Goal: Information Seeking & Learning: Learn about a topic

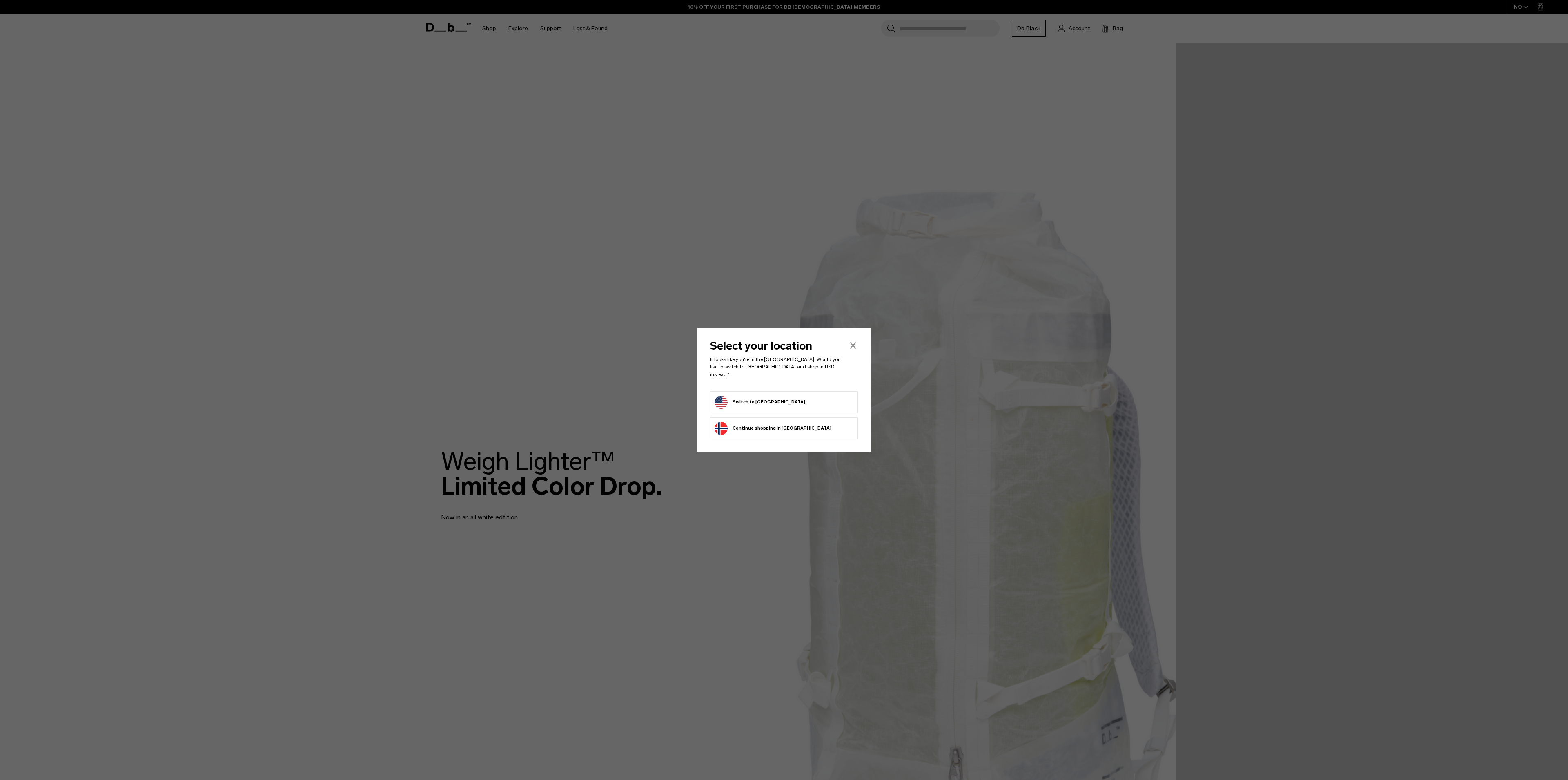
click at [753, 395] on button "Switch to United States" at bounding box center [760, 402] width 91 height 13
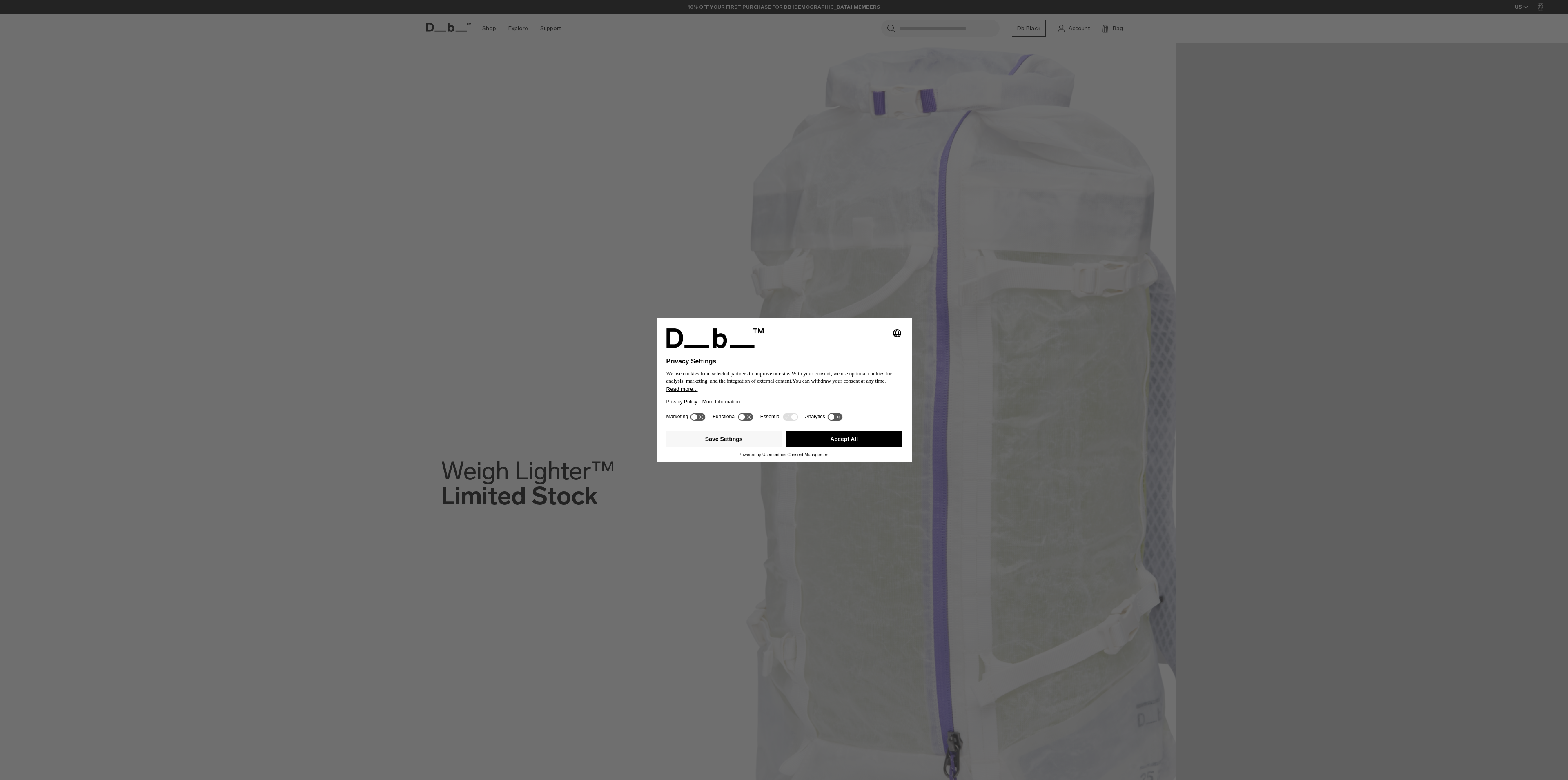
click at [865, 442] on button "Accept All" at bounding box center [844, 438] width 116 height 16
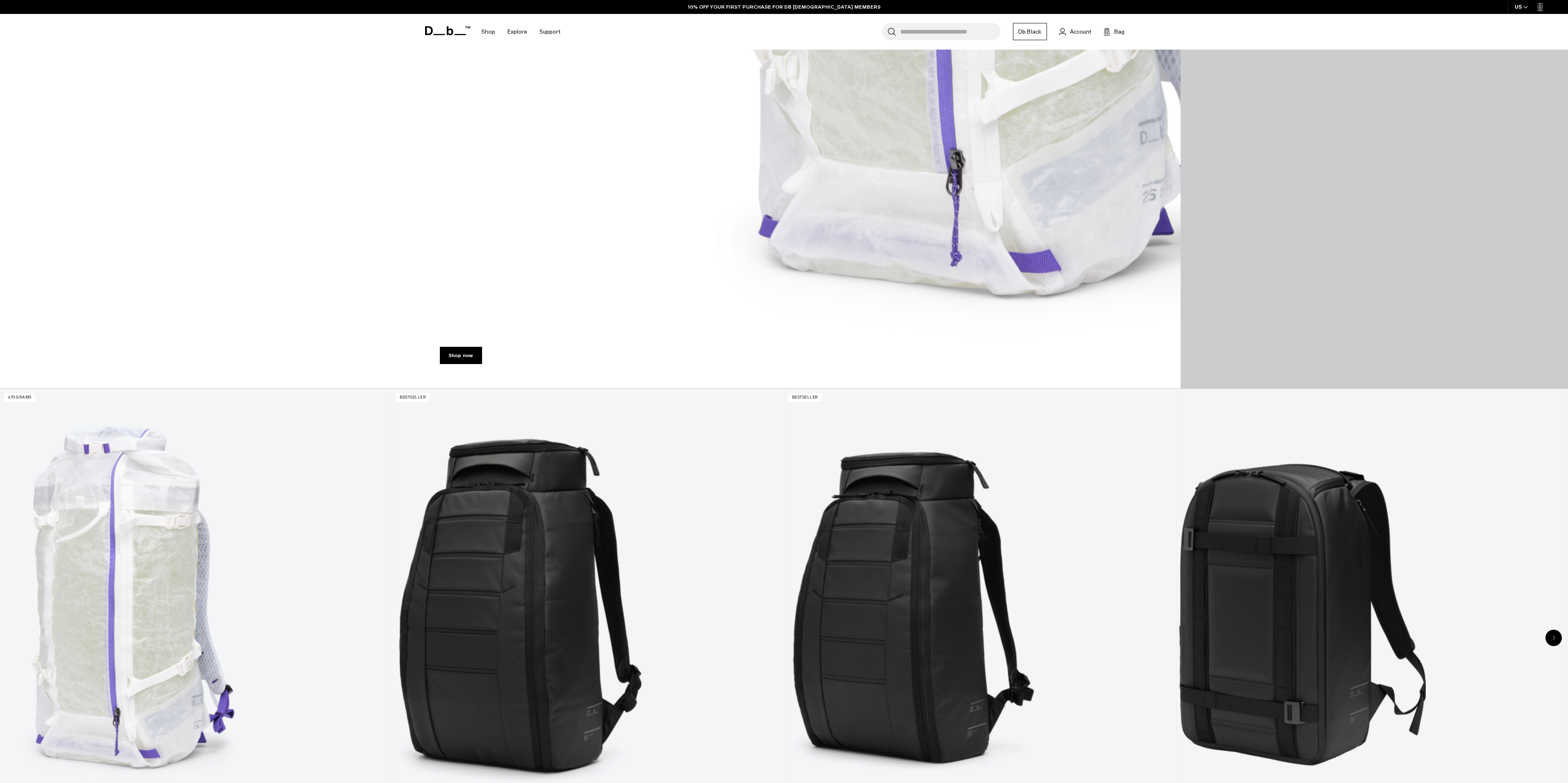
scroll to position [649, 0]
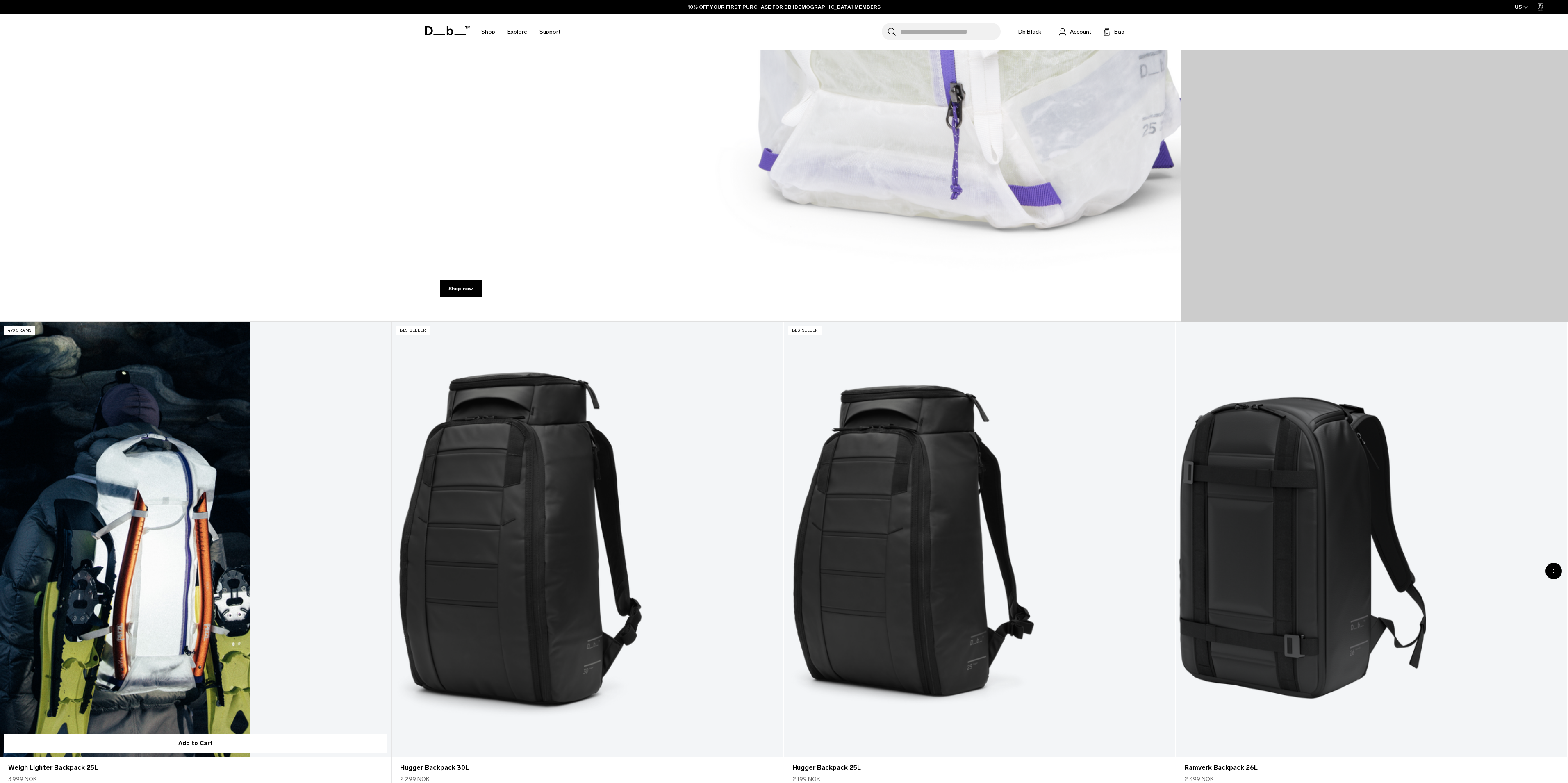
click at [149, 446] on link "Weigh Lighter Backpack 25L" at bounding box center [195, 540] width 391 height 435
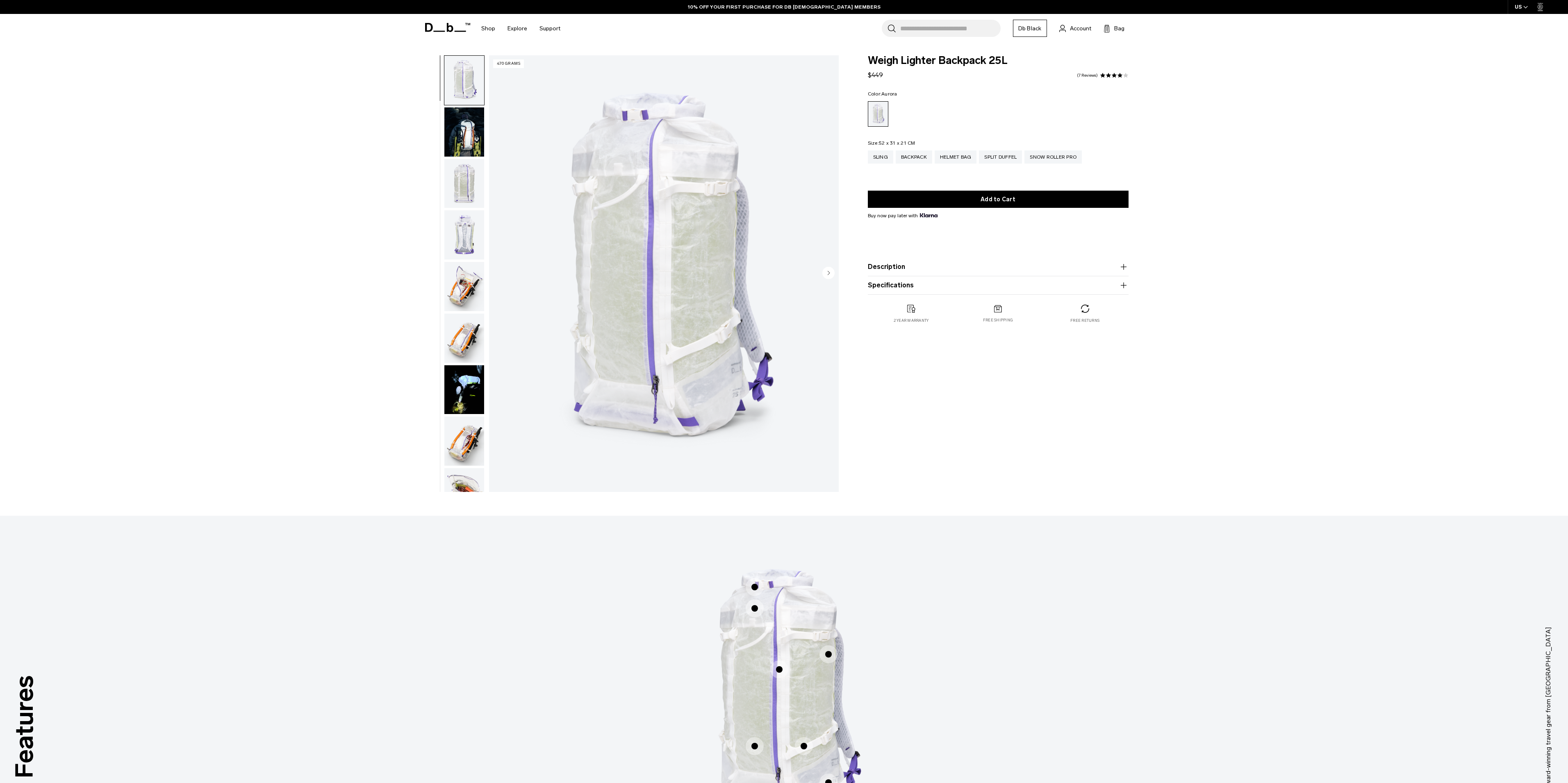
click at [469, 134] on img "button" at bounding box center [464, 132] width 40 height 49
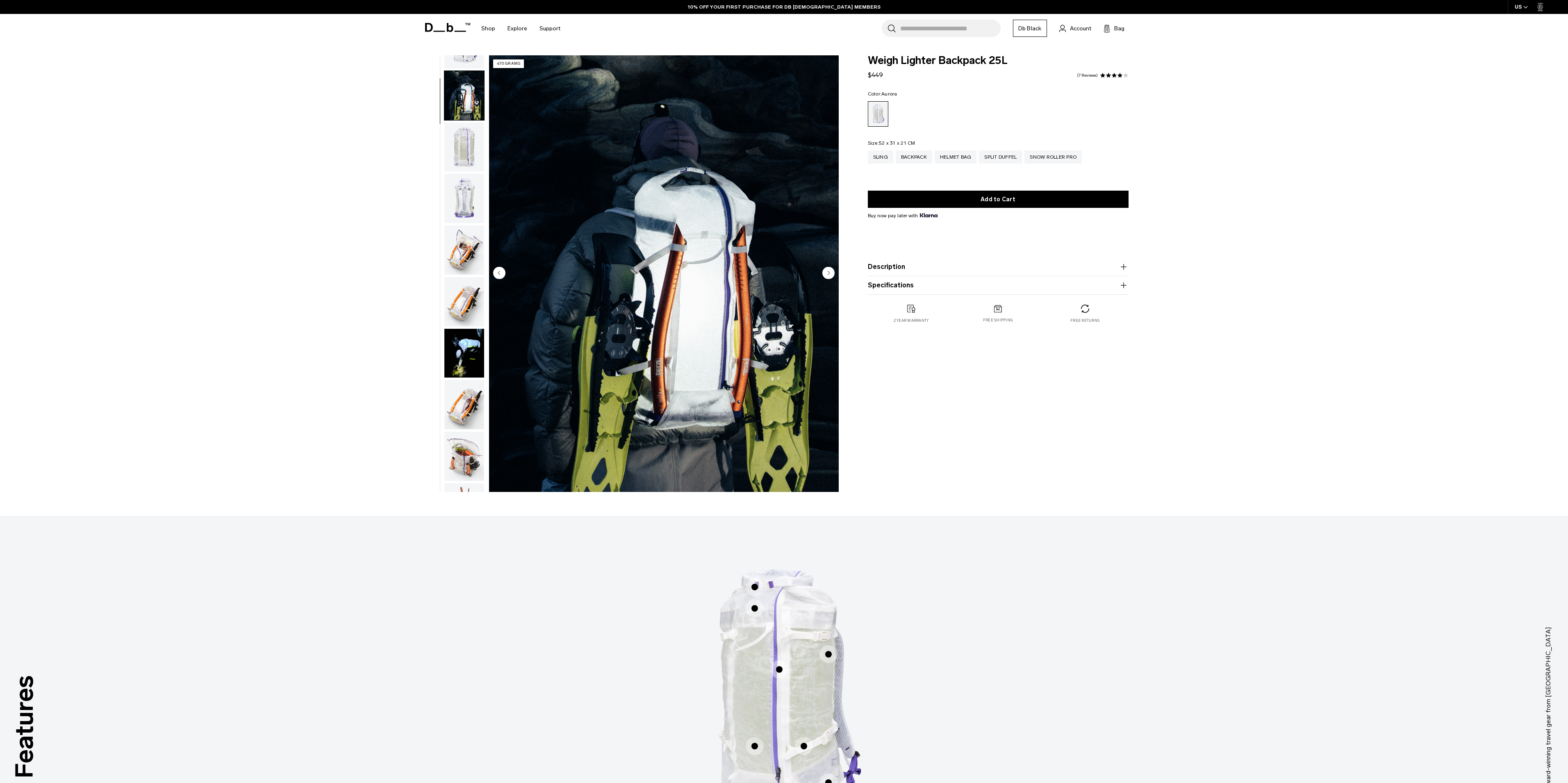
scroll to position [52, 0]
click at [468, 133] on img "button" at bounding box center [464, 132] width 40 height 49
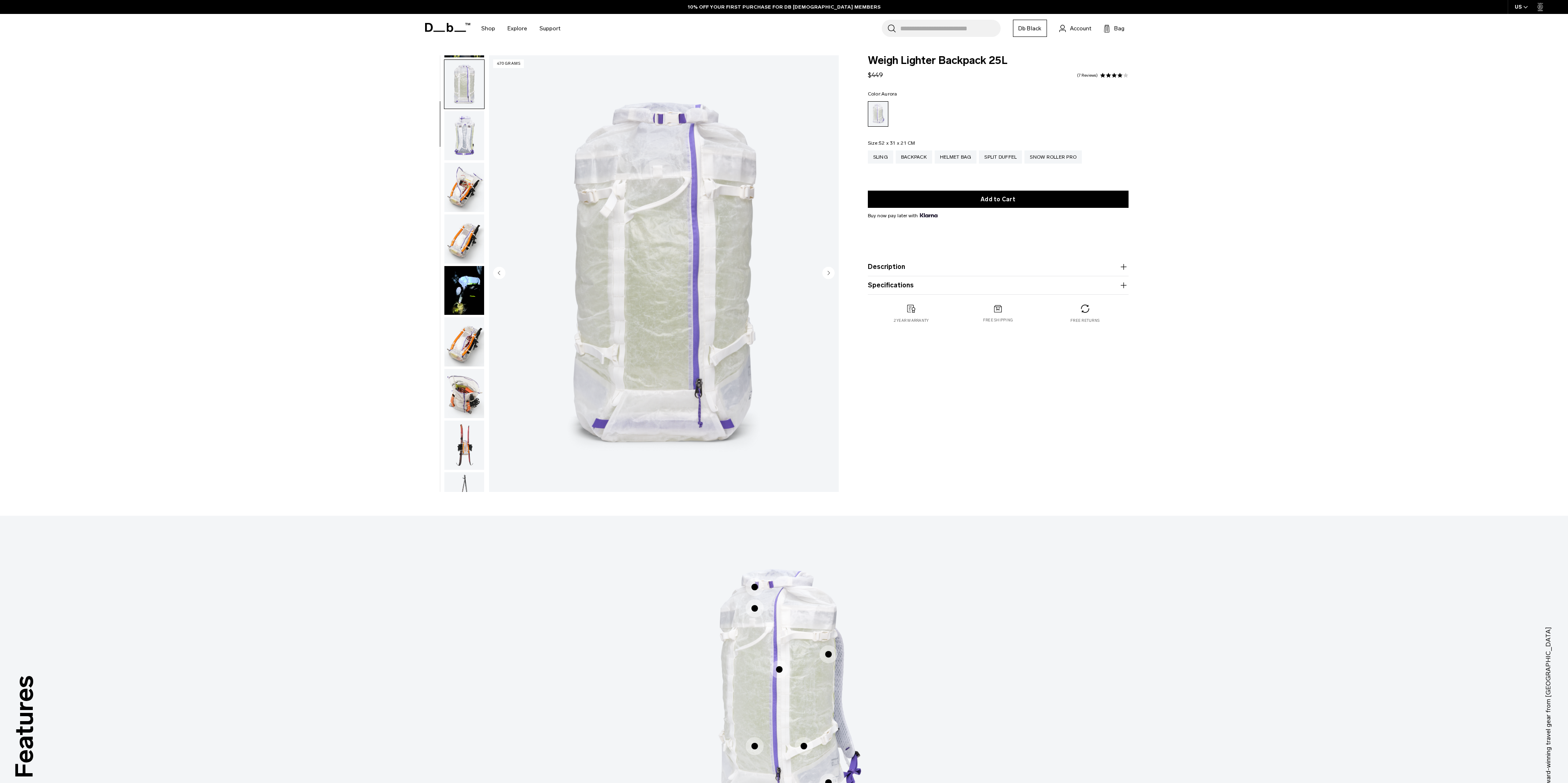
scroll to position [104, 0]
click at [468, 133] on img "button" at bounding box center [464, 131] width 40 height 49
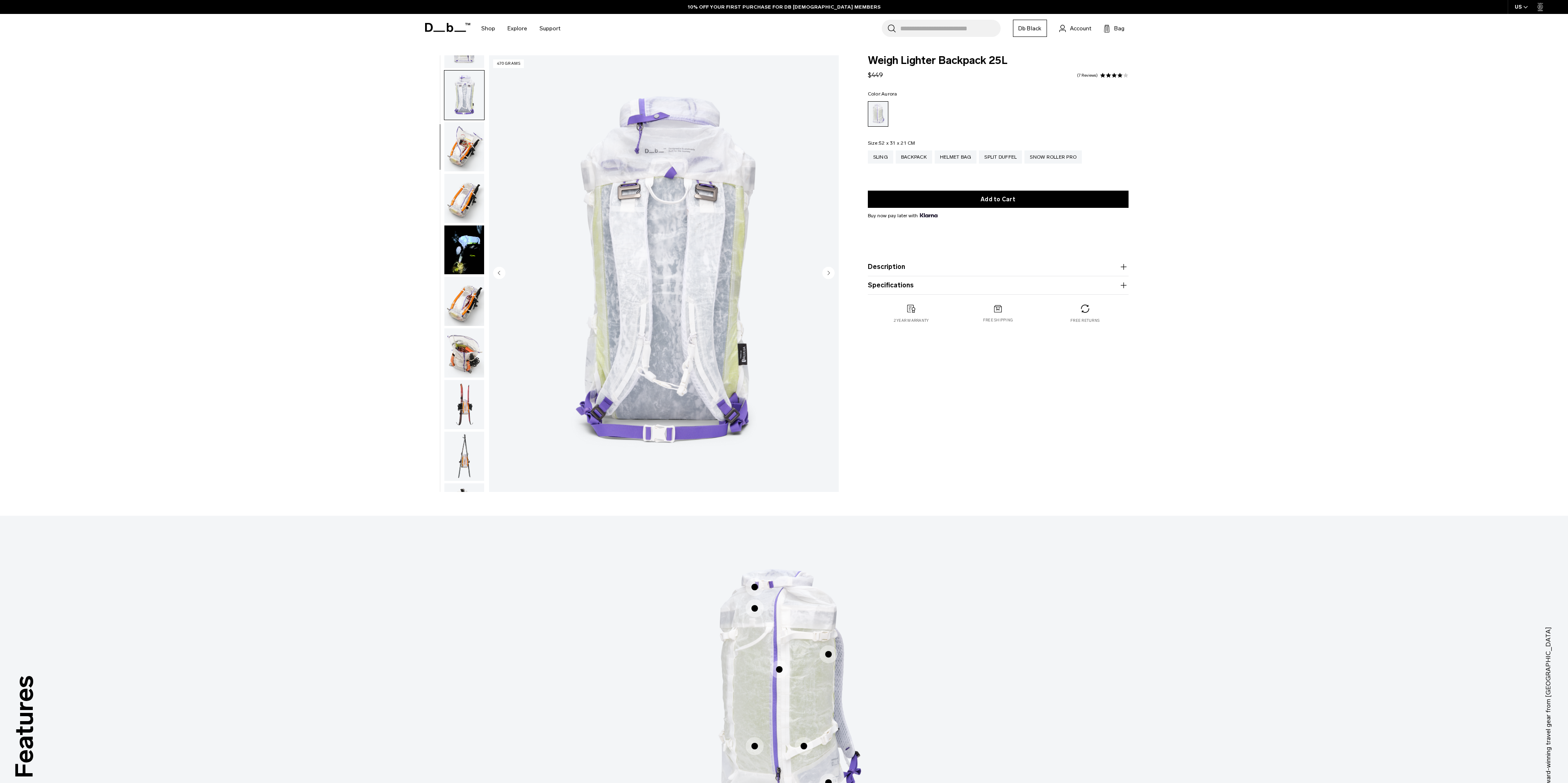
scroll to position [155, 0]
click at [468, 136] on img "button" at bounding box center [464, 132] width 40 height 49
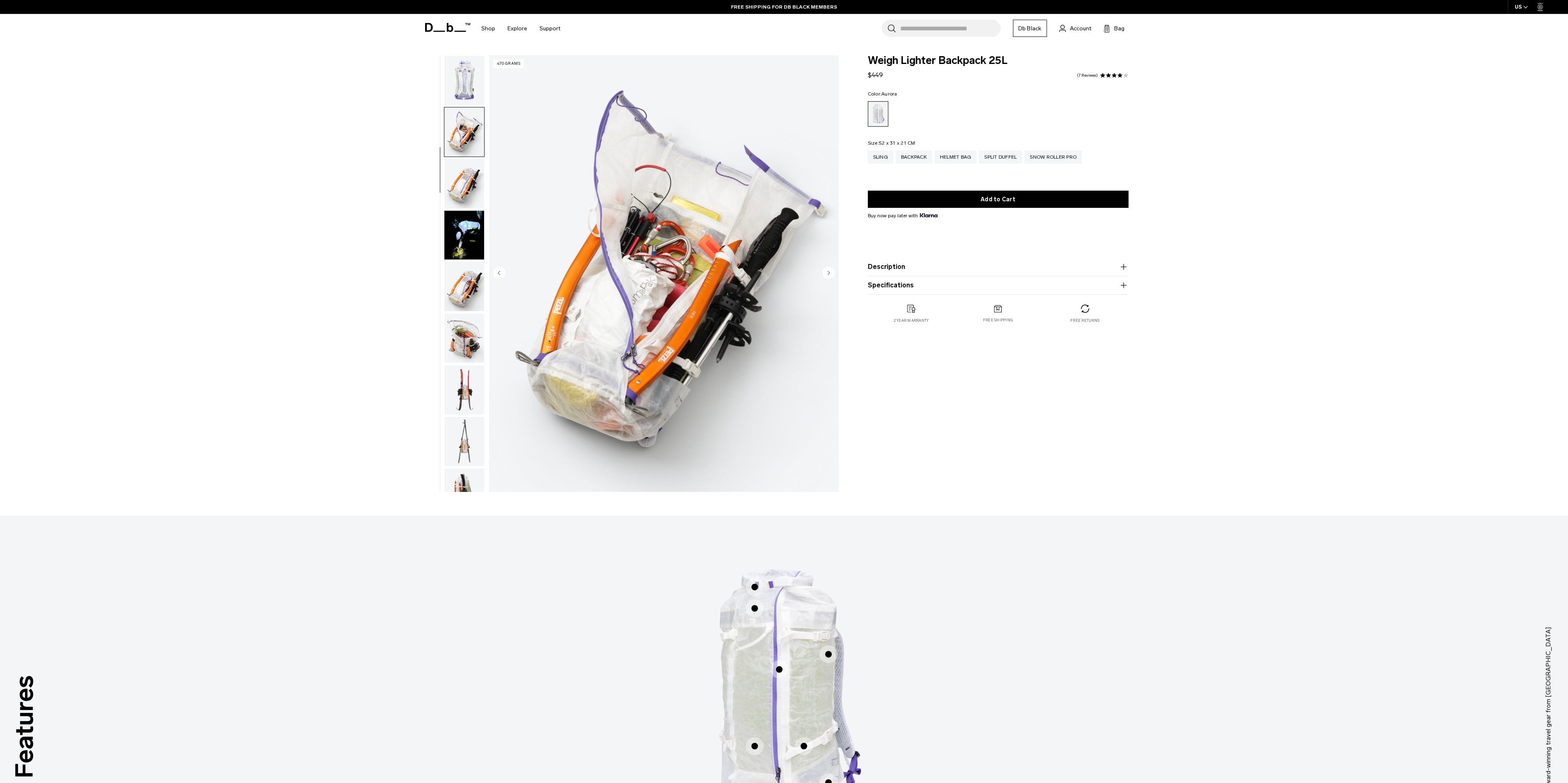
scroll to position [206, 0]
click at [468, 133] on img "button" at bounding box center [464, 132] width 40 height 49
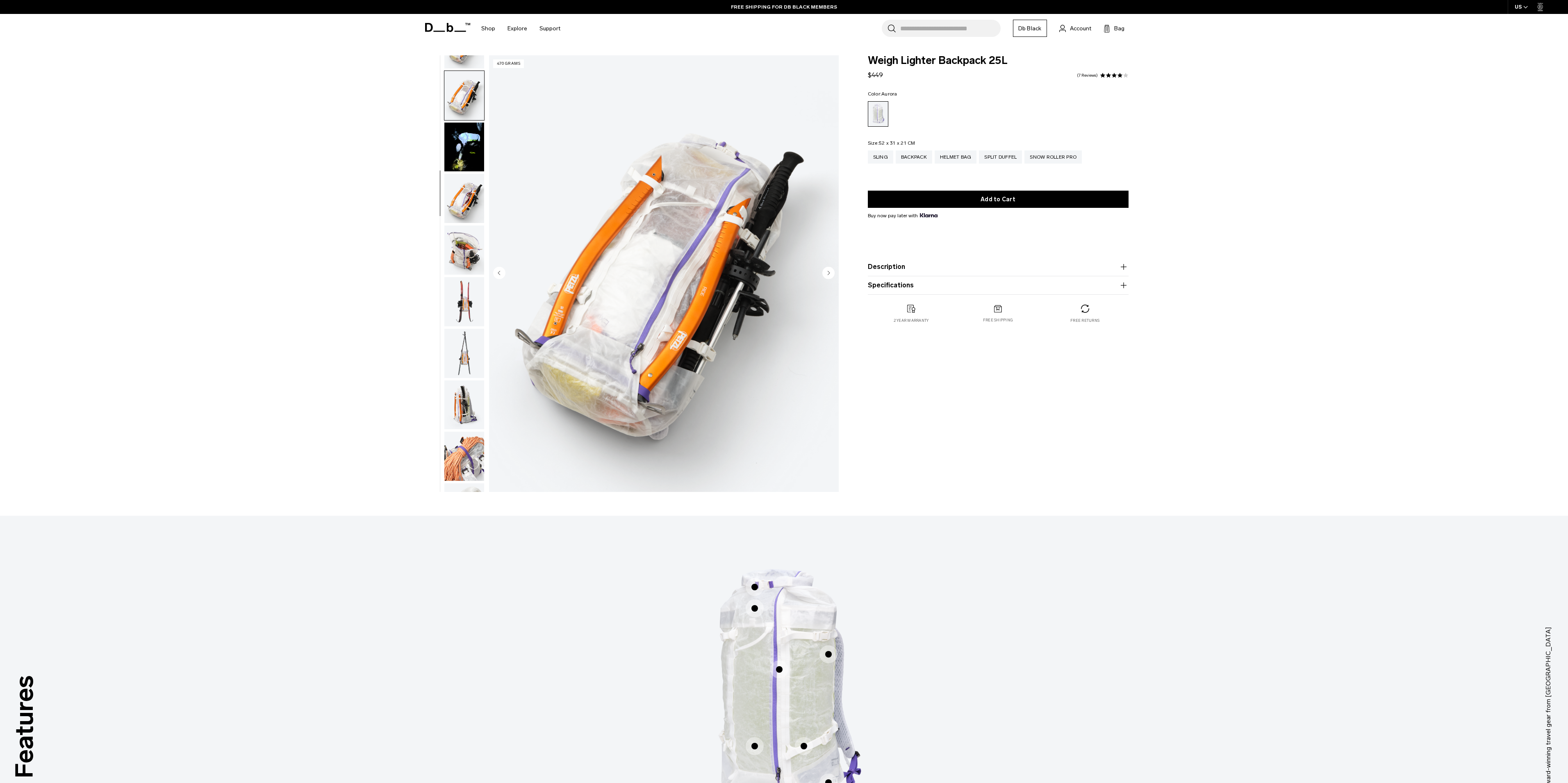
scroll to position [258, 0]
click at [468, 131] on img "button" at bounding box center [464, 132] width 40 height 49
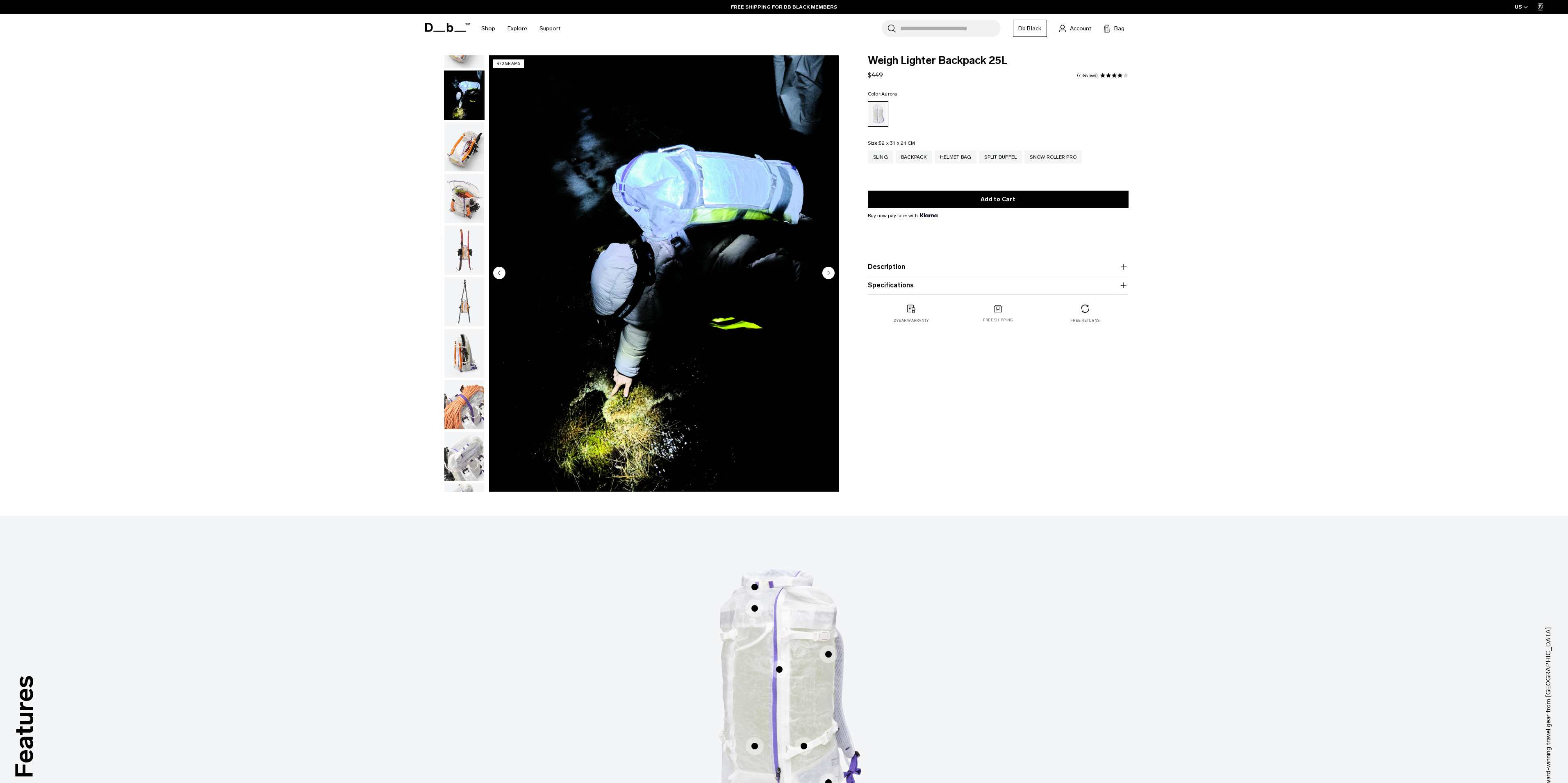
scroll to position [309, 0]
click at [468, 131] on img "button" at bounding box center [464, 131] width 40 height 49
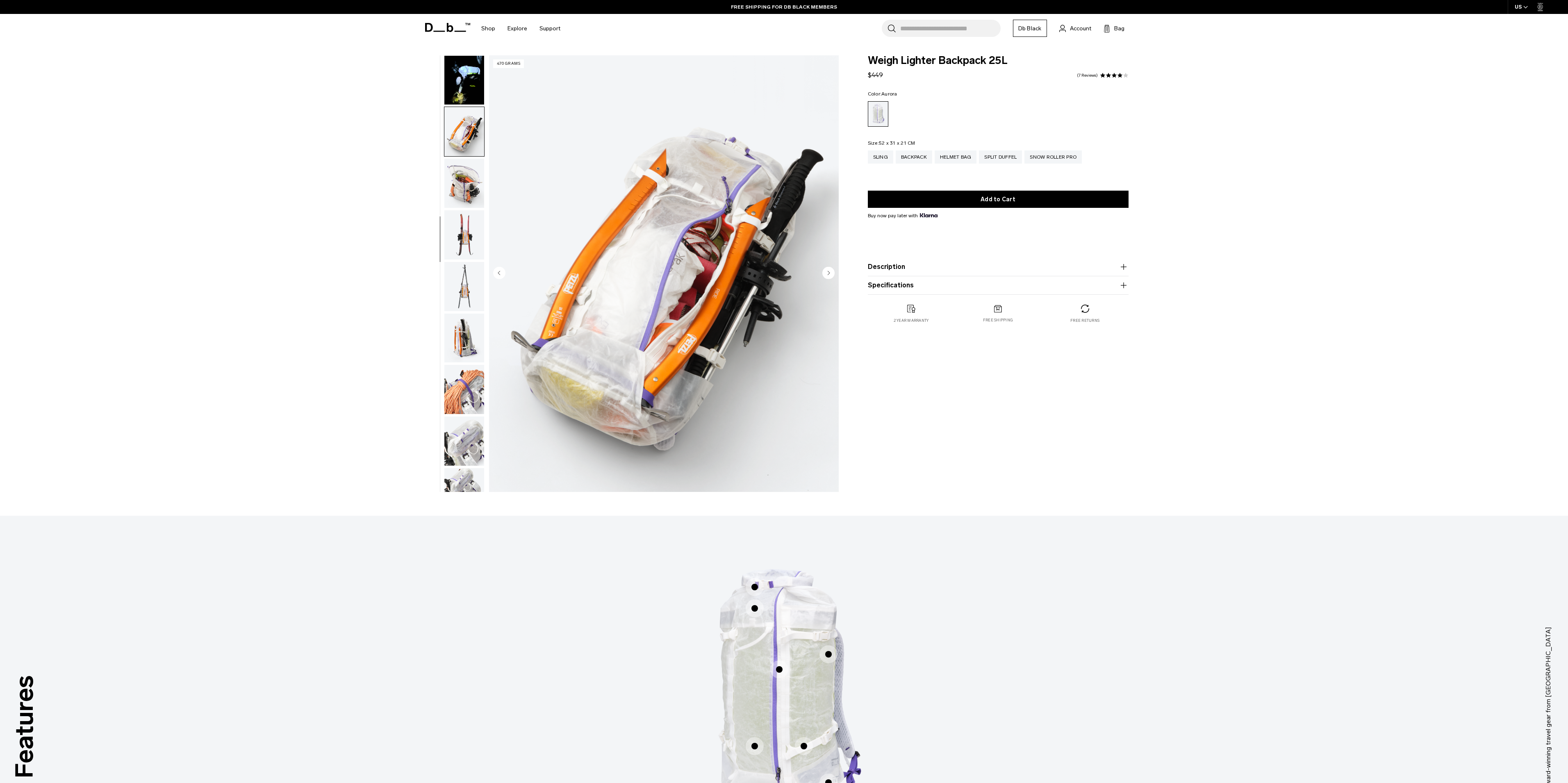
scroll to position [361, 0]
click at [469, 169] on img "button" at bounding box center [464, 184] width 40 height 49
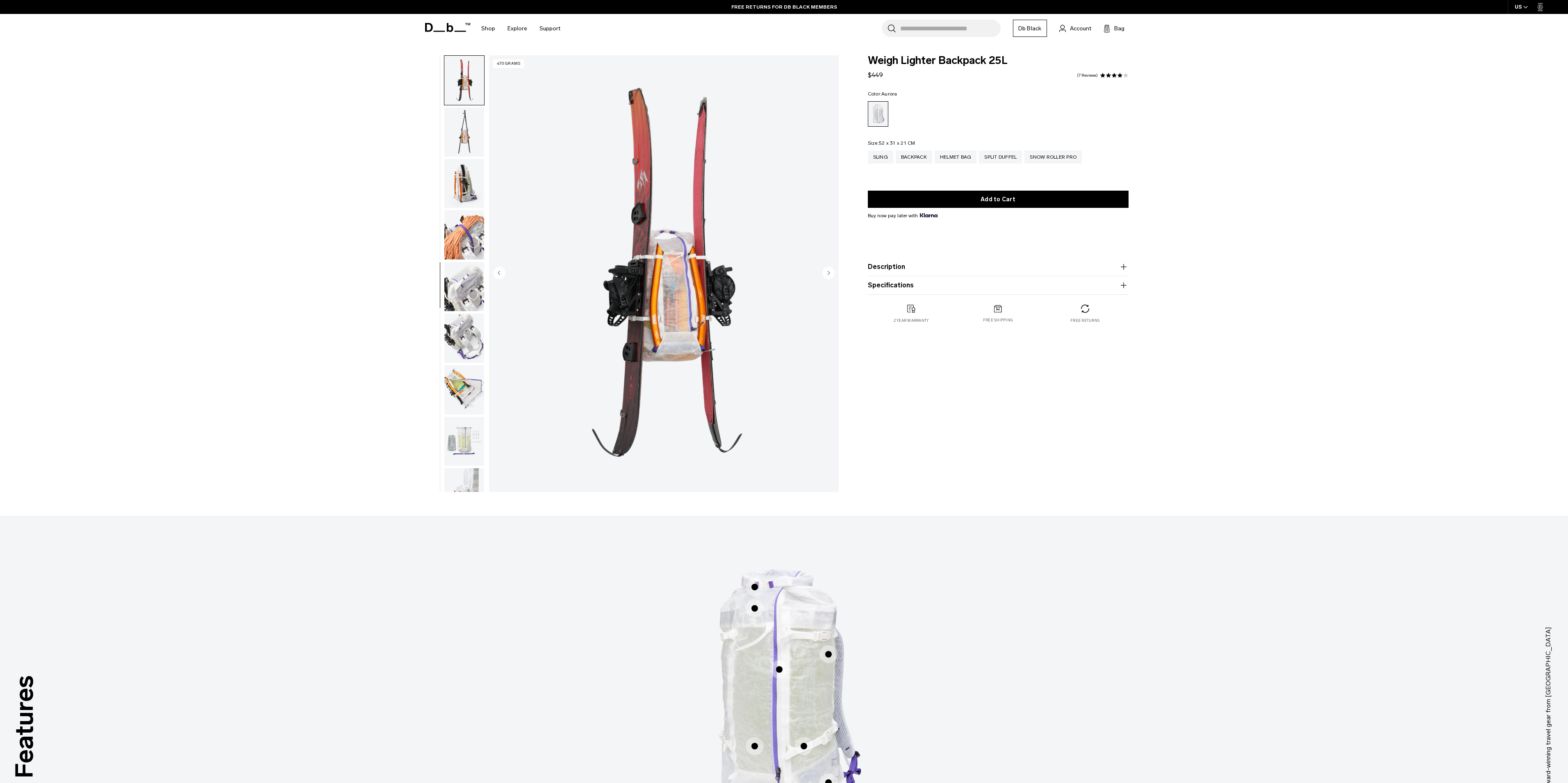
click at [468, 133] on img "button" at bounding box center [464, 132] width 40 height 49
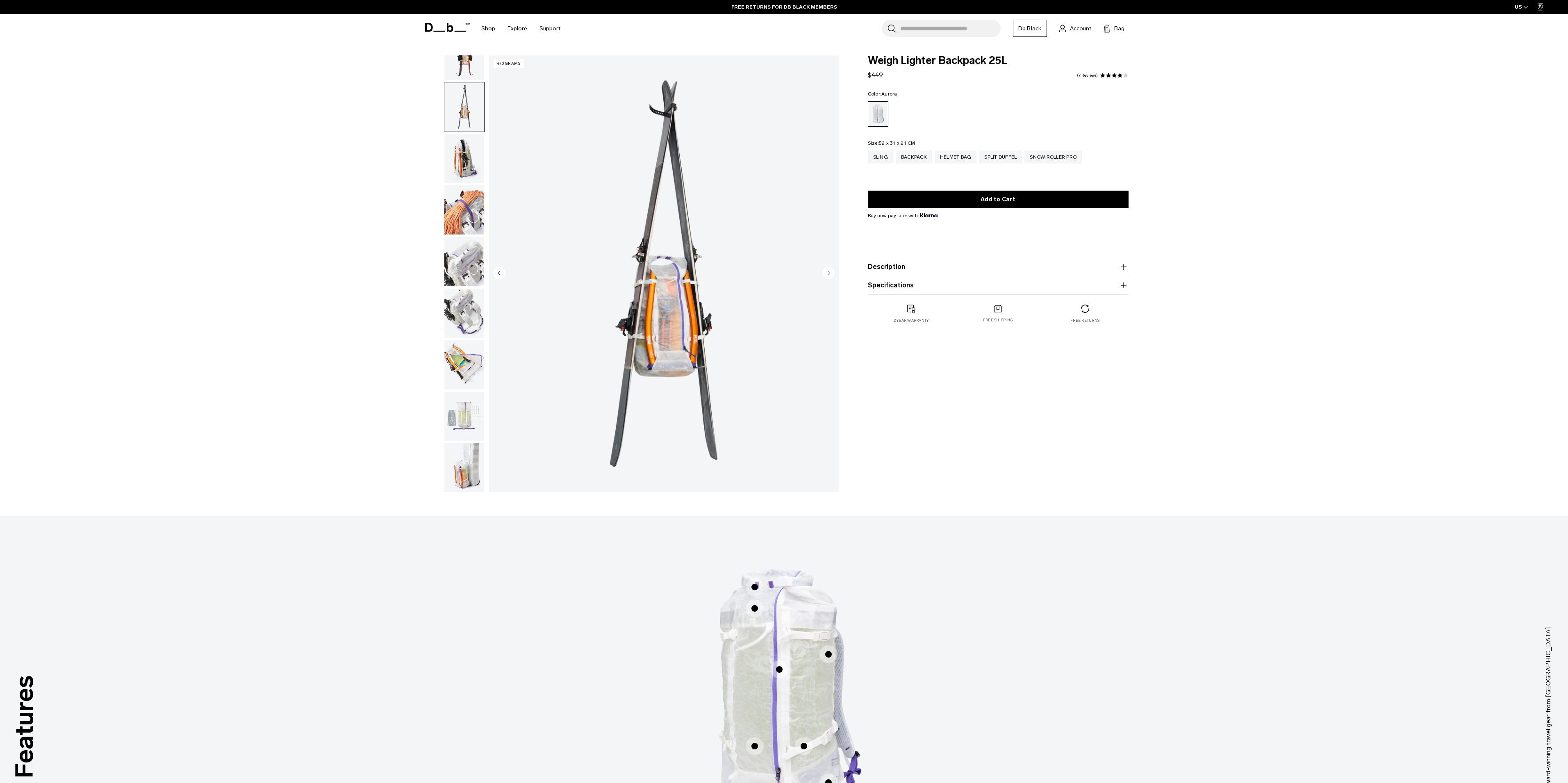
scroll to position [490, 0]
click at [465, 158] on img "button" at bounding box center [464, 158] width 40 height 49
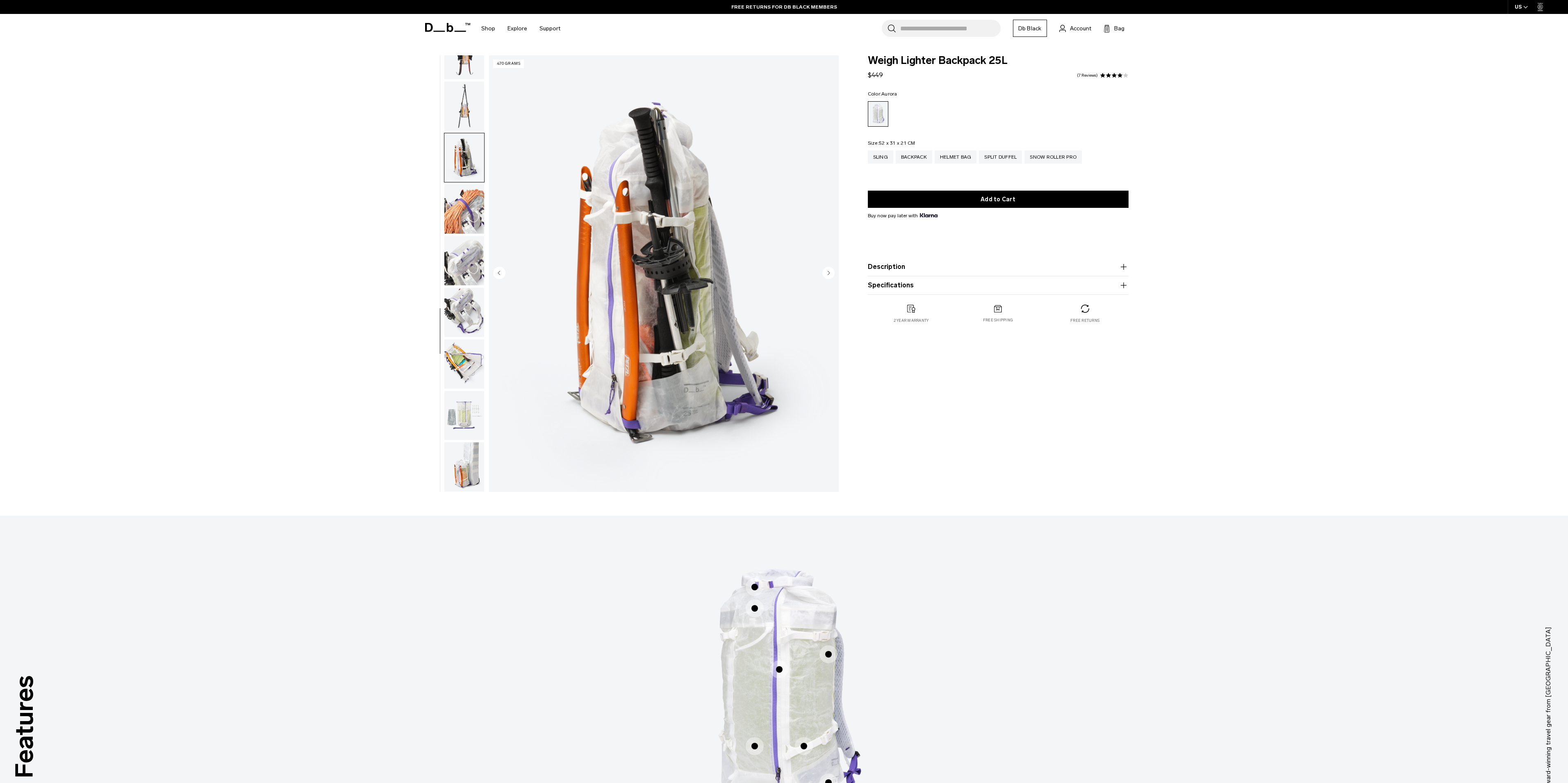
click at [466, 181] on img "button" at bounding box center [464, 158] width 40 height 49
click at [466, 207] on img "button" at bounding box center [464, 209] width 40 height 49
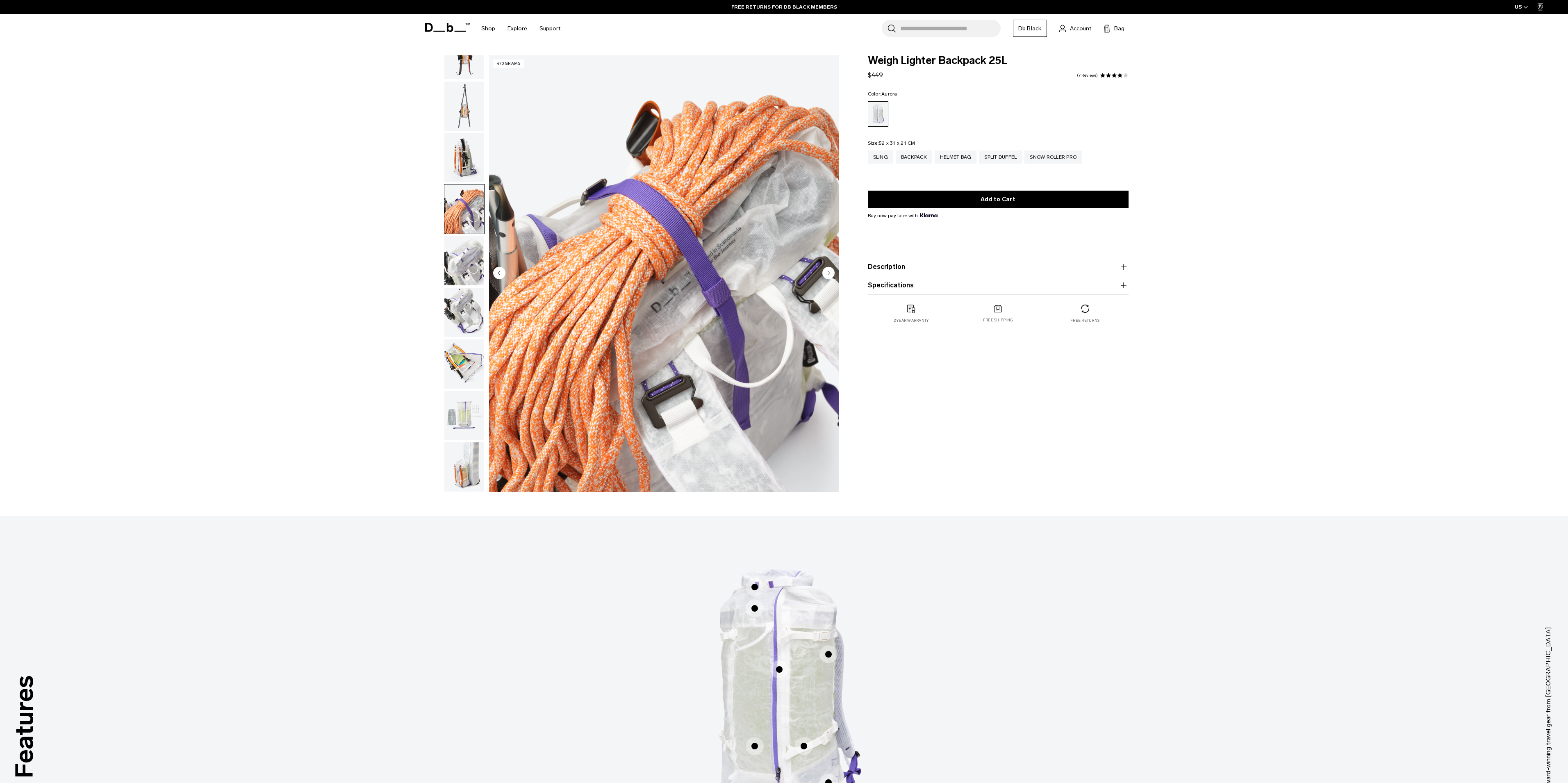
click at [469, 260] on img "button" at bounding box center [464, 260] width 40 height 49
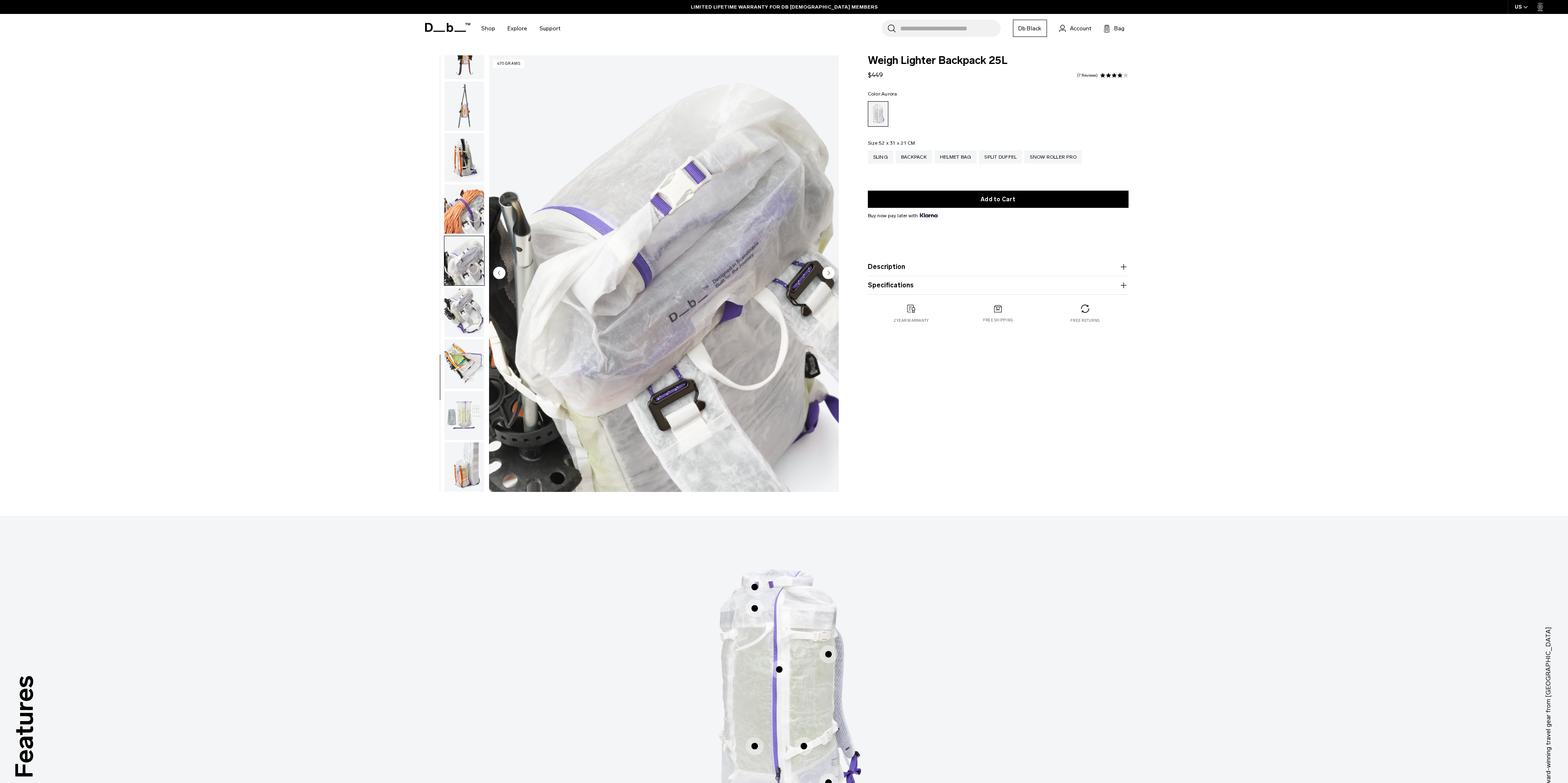
click at [472, 306] on img "button" at bounding box center [464, 312] width 40 height 49
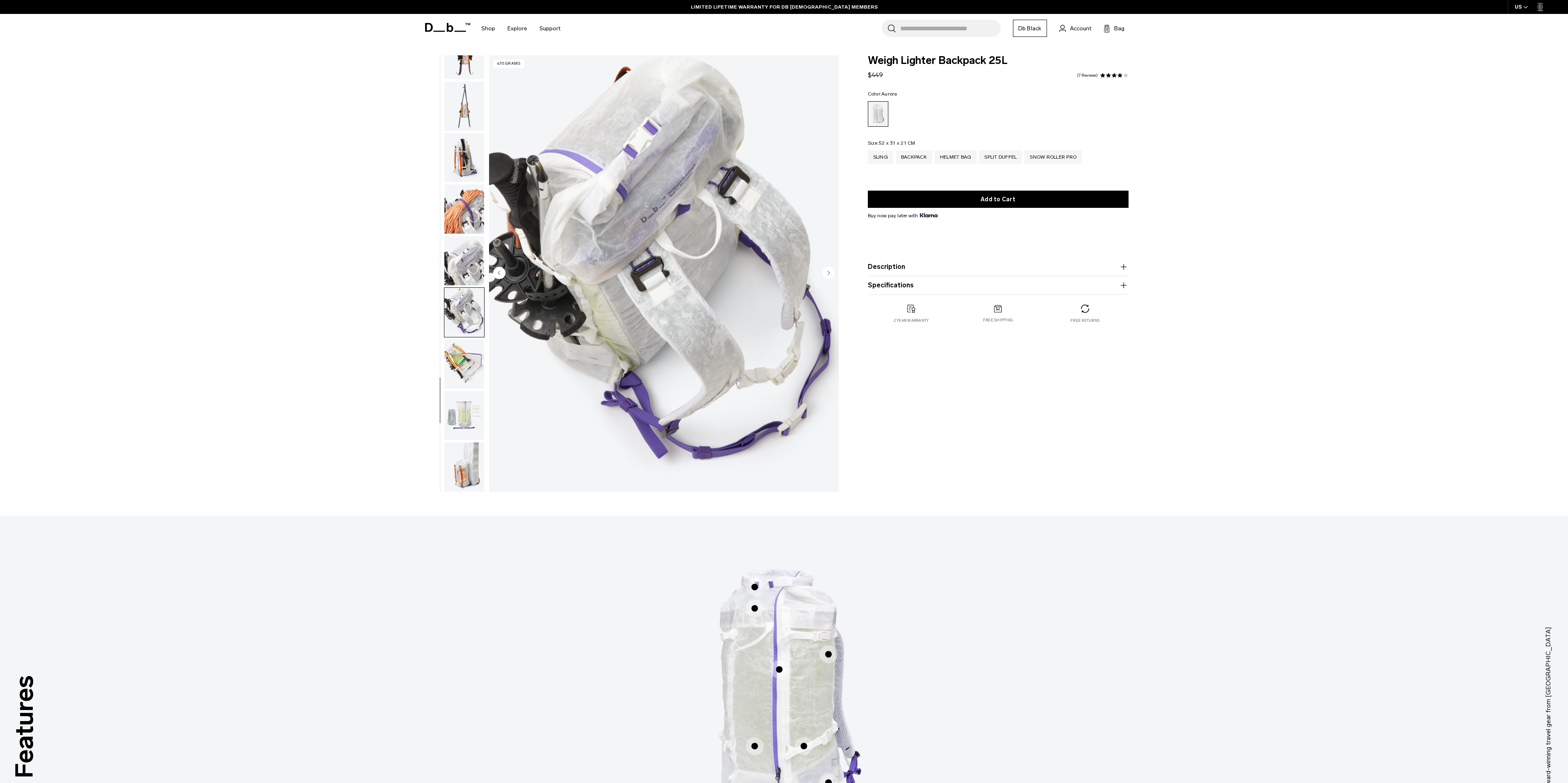
click at [470, 350] on img "button" at bounding box center [464, 364] width 40 height 49
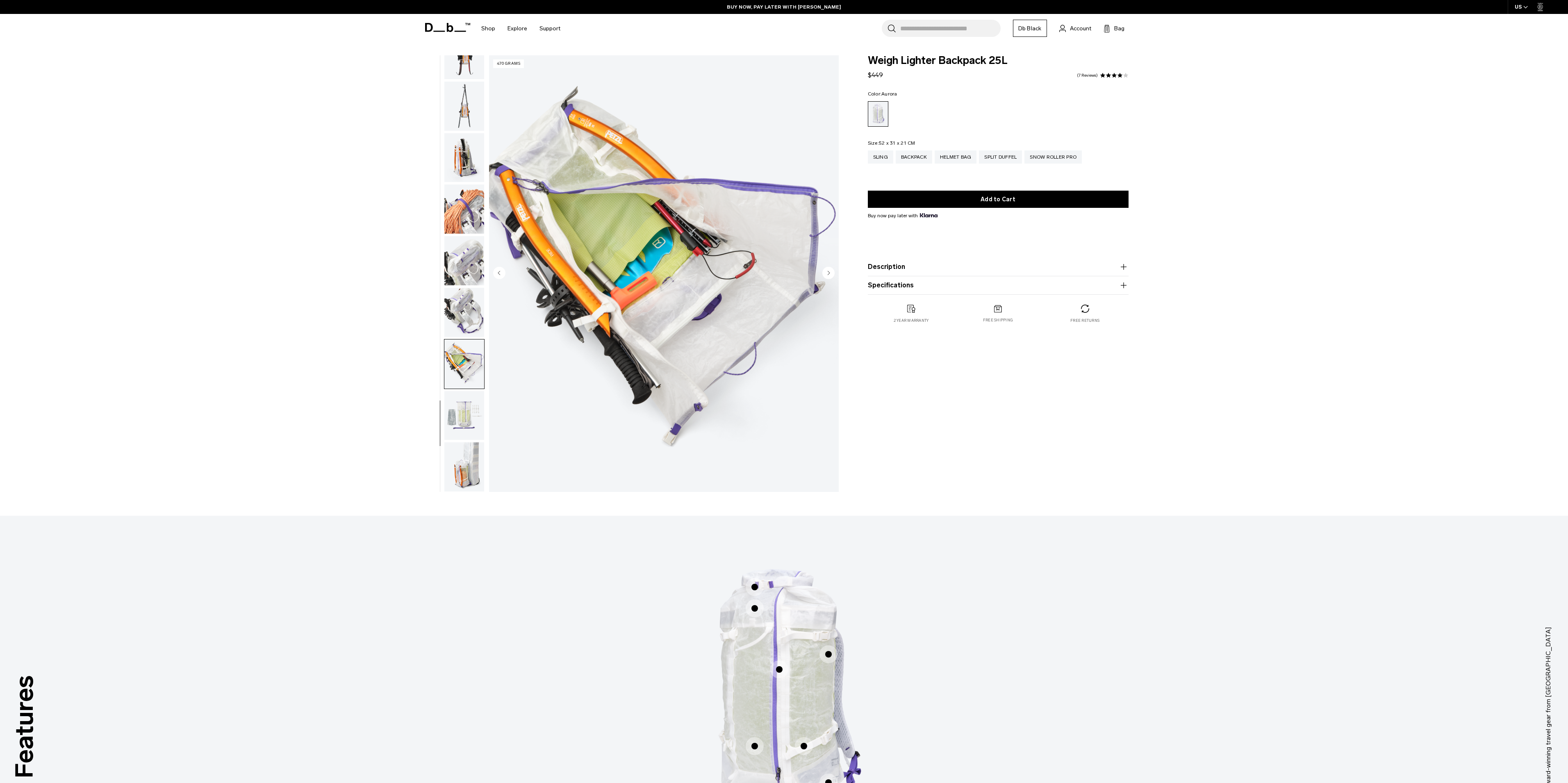
click at [644, 254] on img "16 / 18" at bounding box center [664, 274] width 350 height 436
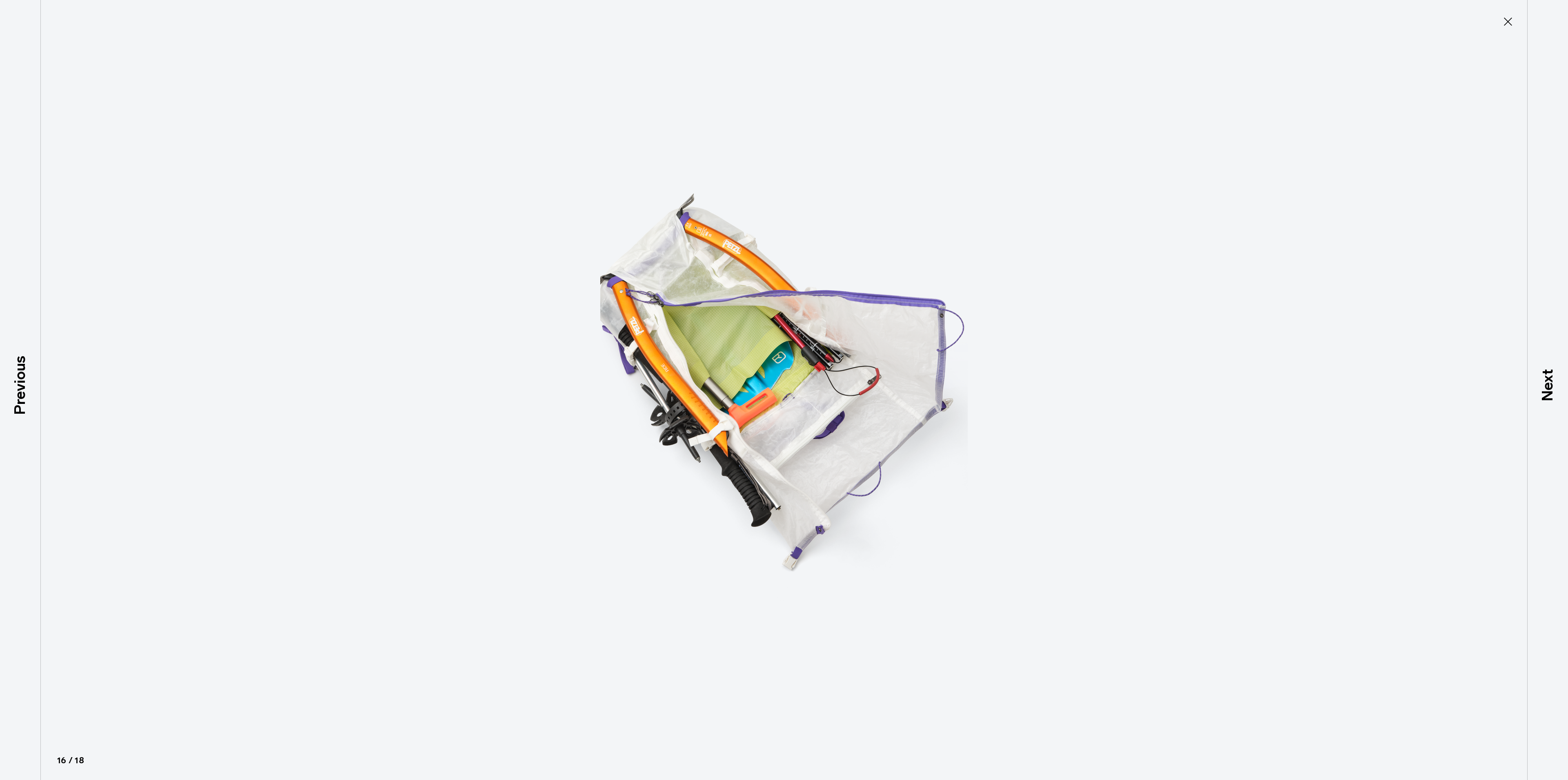
click at [1507, 21] on icon at bounding box center [1508, 21] width 13 height 13
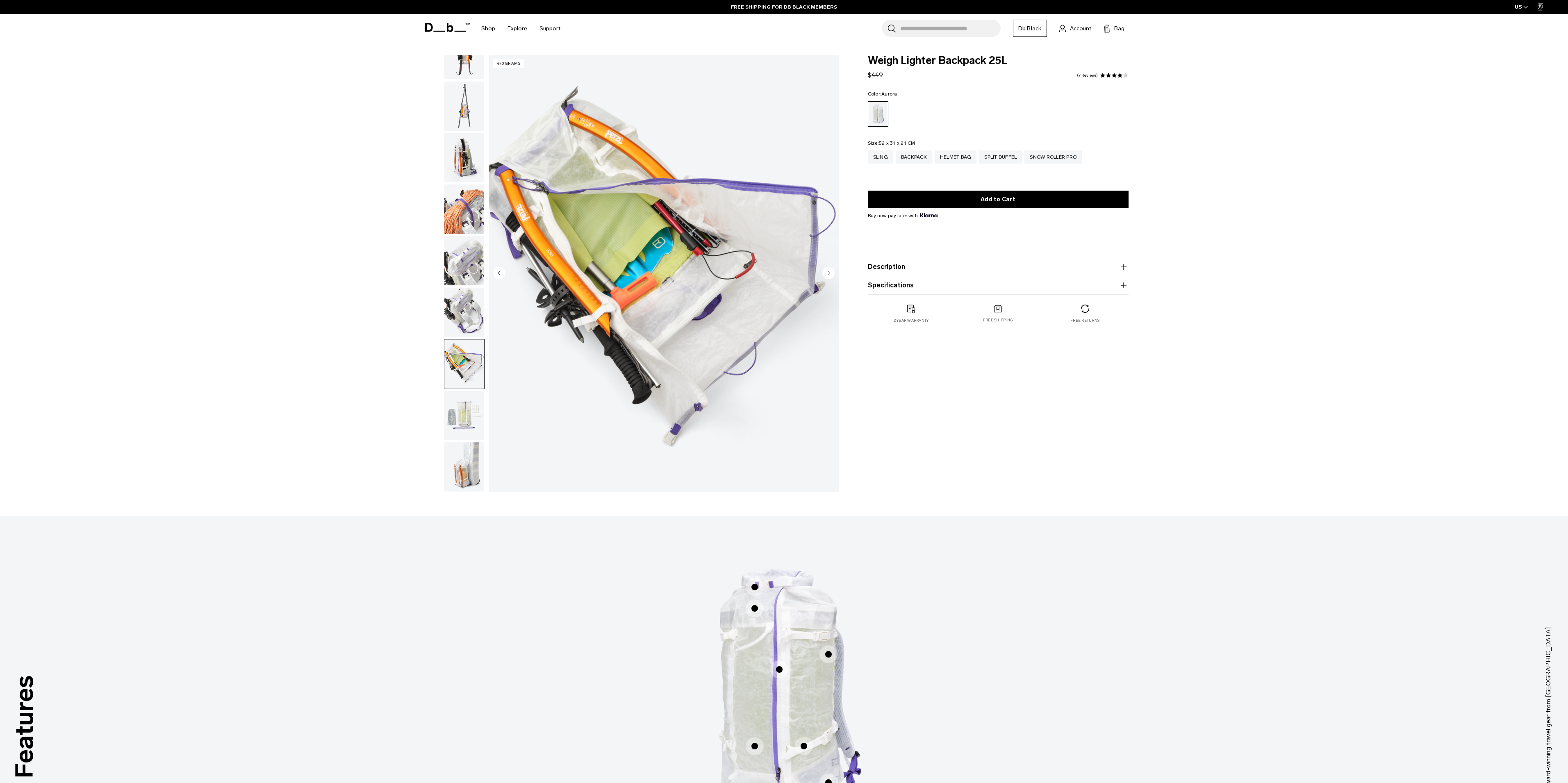
click at [468, 400] on img "button" at bounding box center [464, 415] width 40 height 49
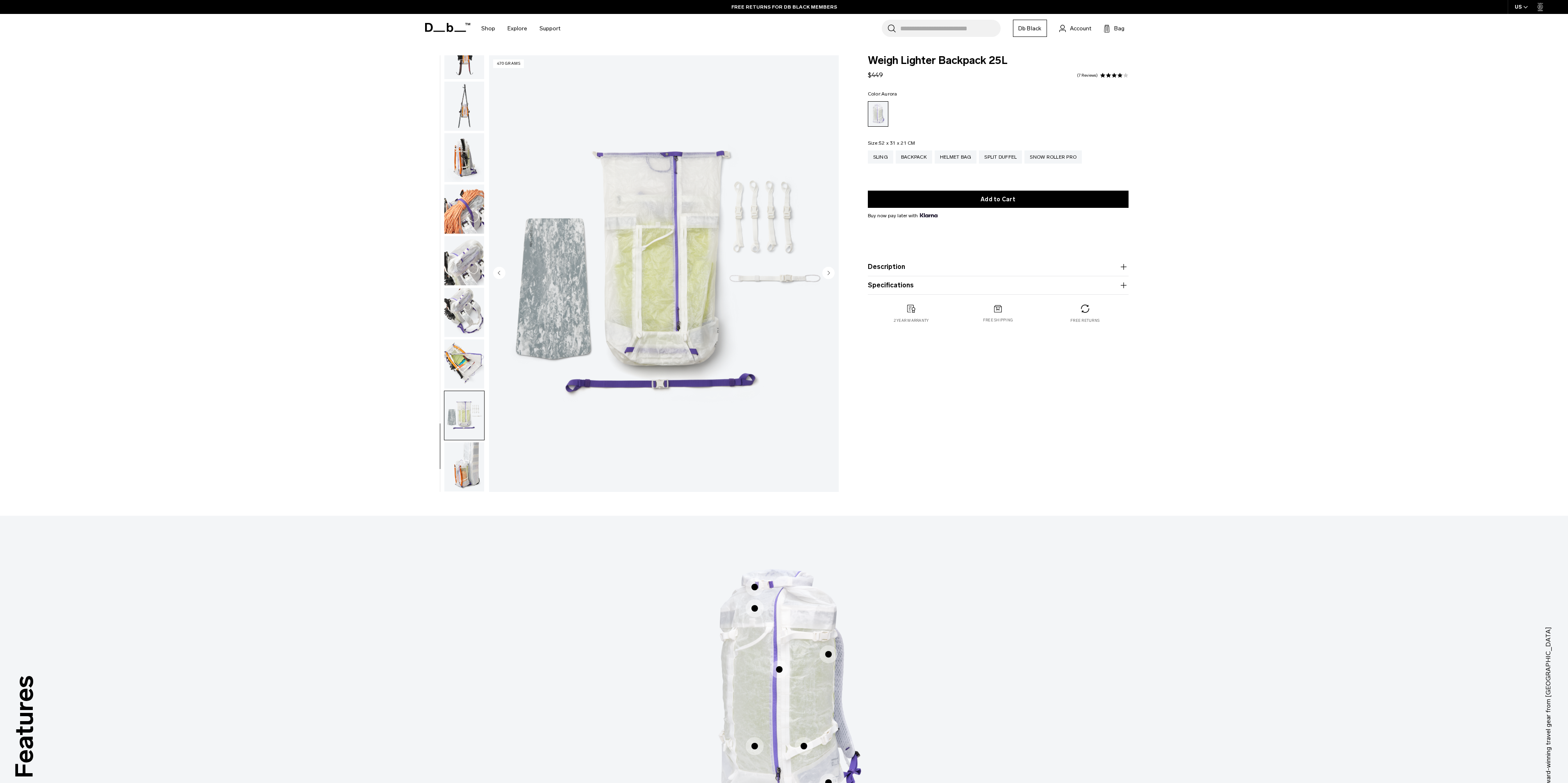
click at [463, 473] on img "button" at bounding box center [464, 467] width 40 height 49
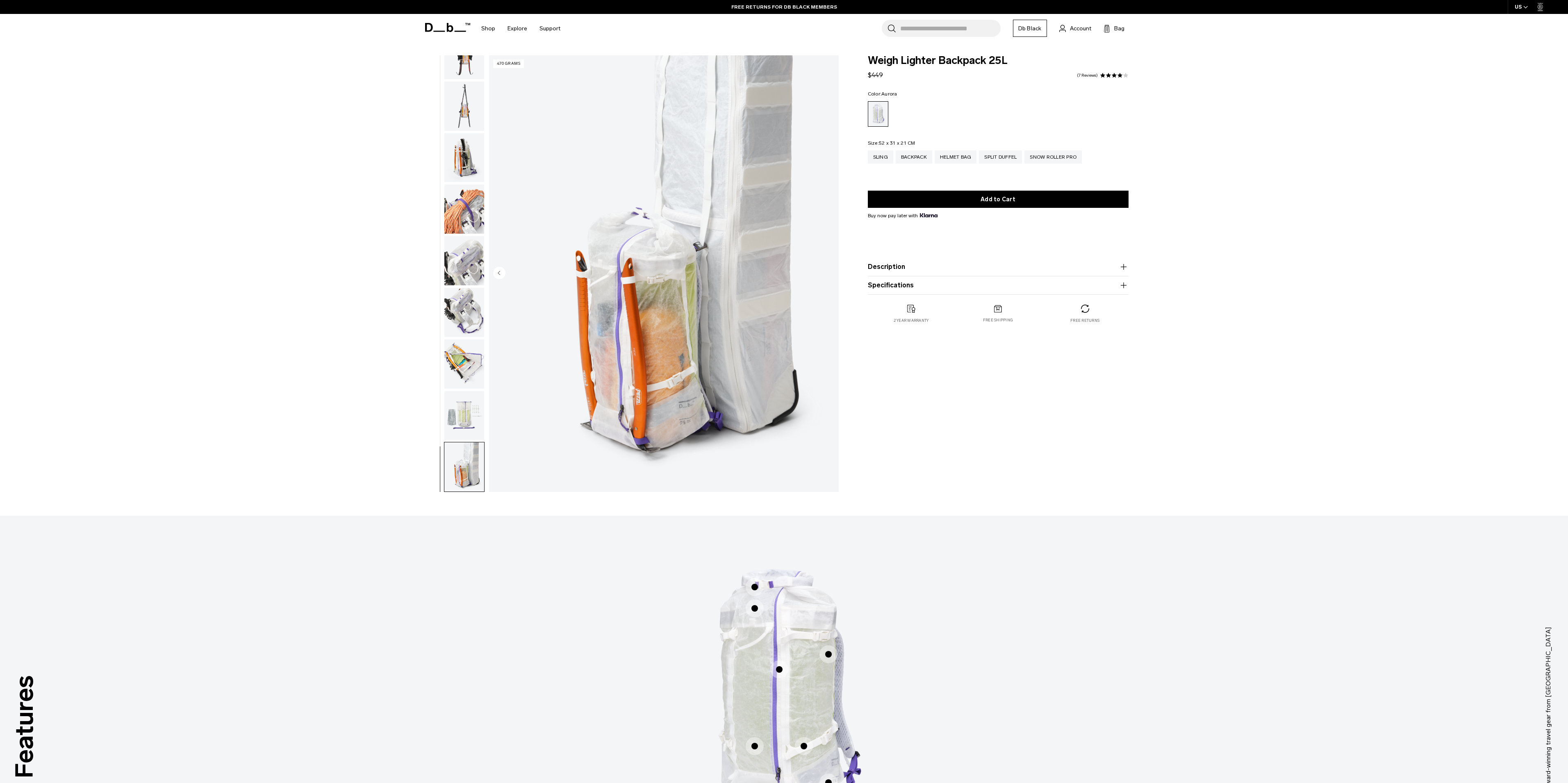
click at [464, 430] on img "button" at bounding box center [464, 415] width 40 height 49
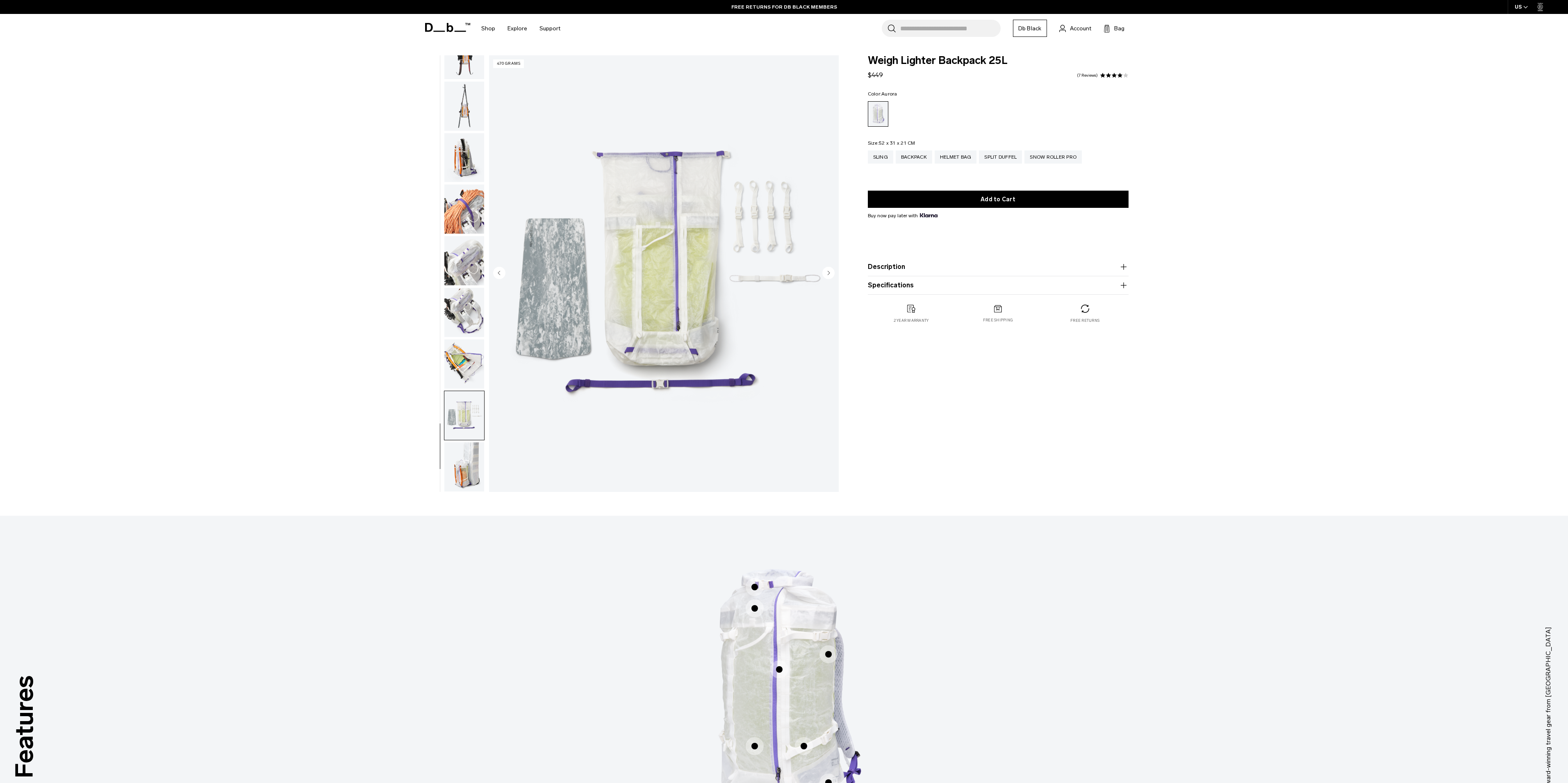
click at [469, 141] on img "button" at bounding box center [464, 158] width 40 height 49
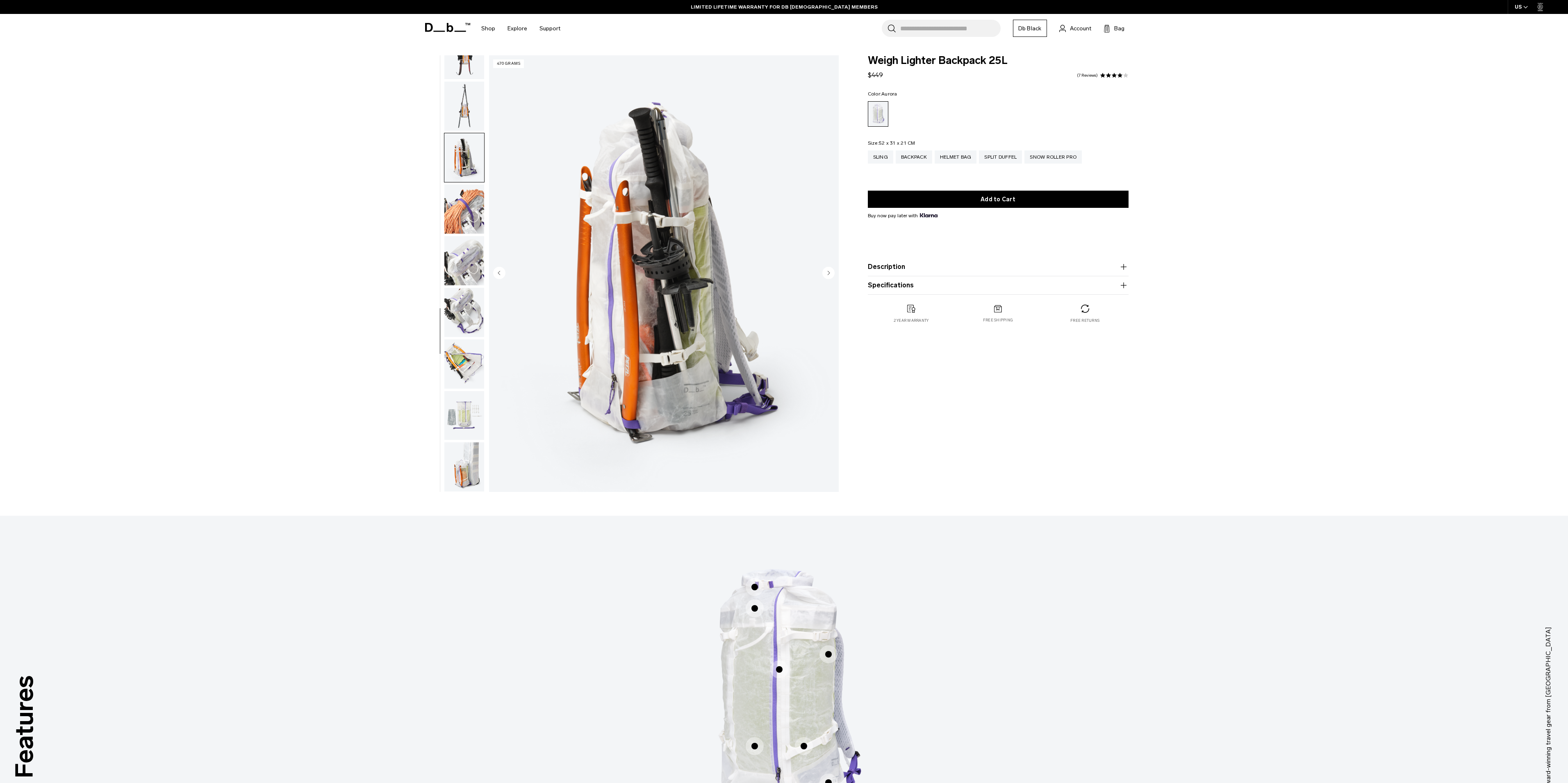
click at [456, 208] on img "button" at bounding box center [464, 209] width 40 height 49
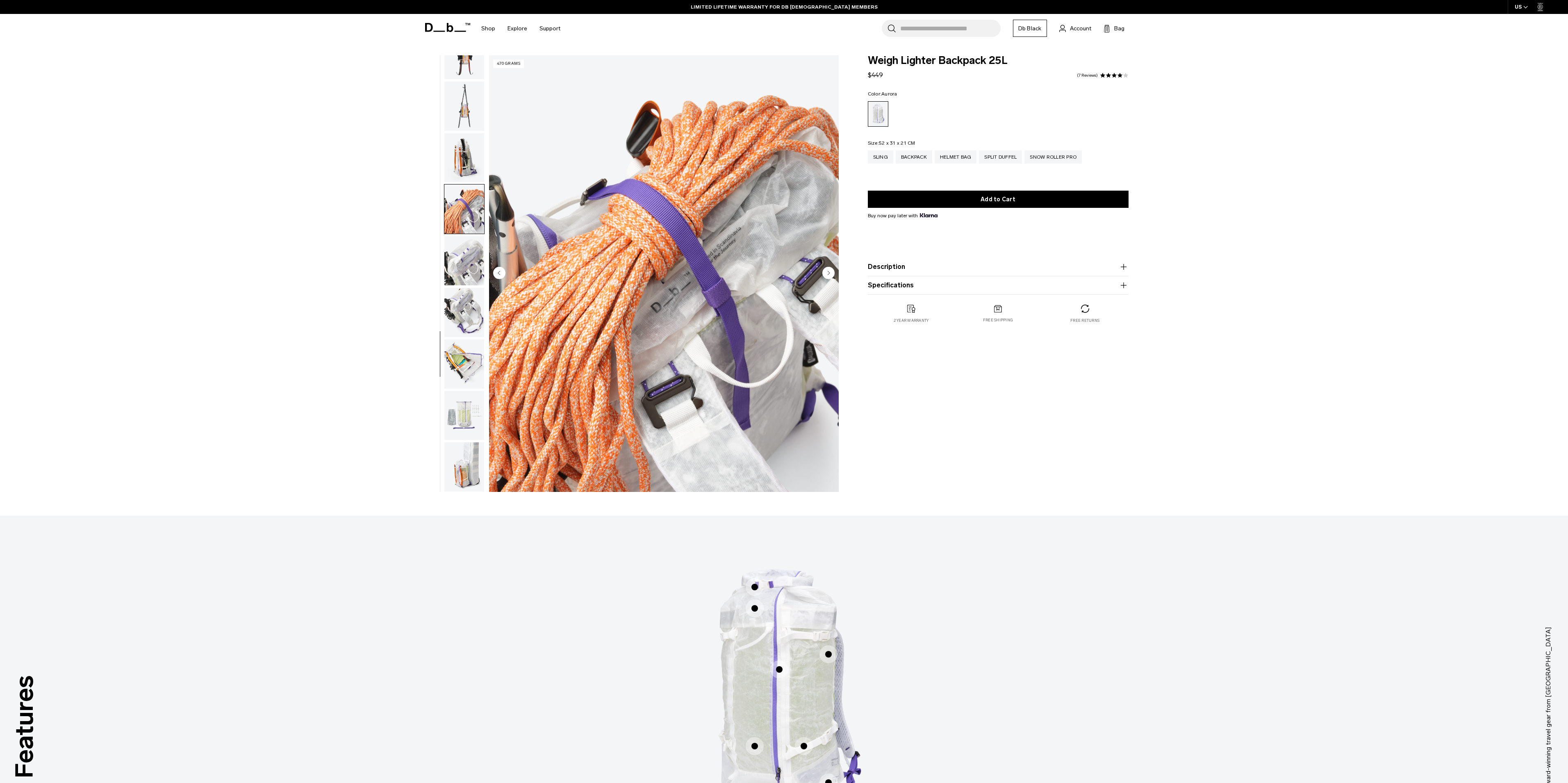
scroll to position [0, 0]
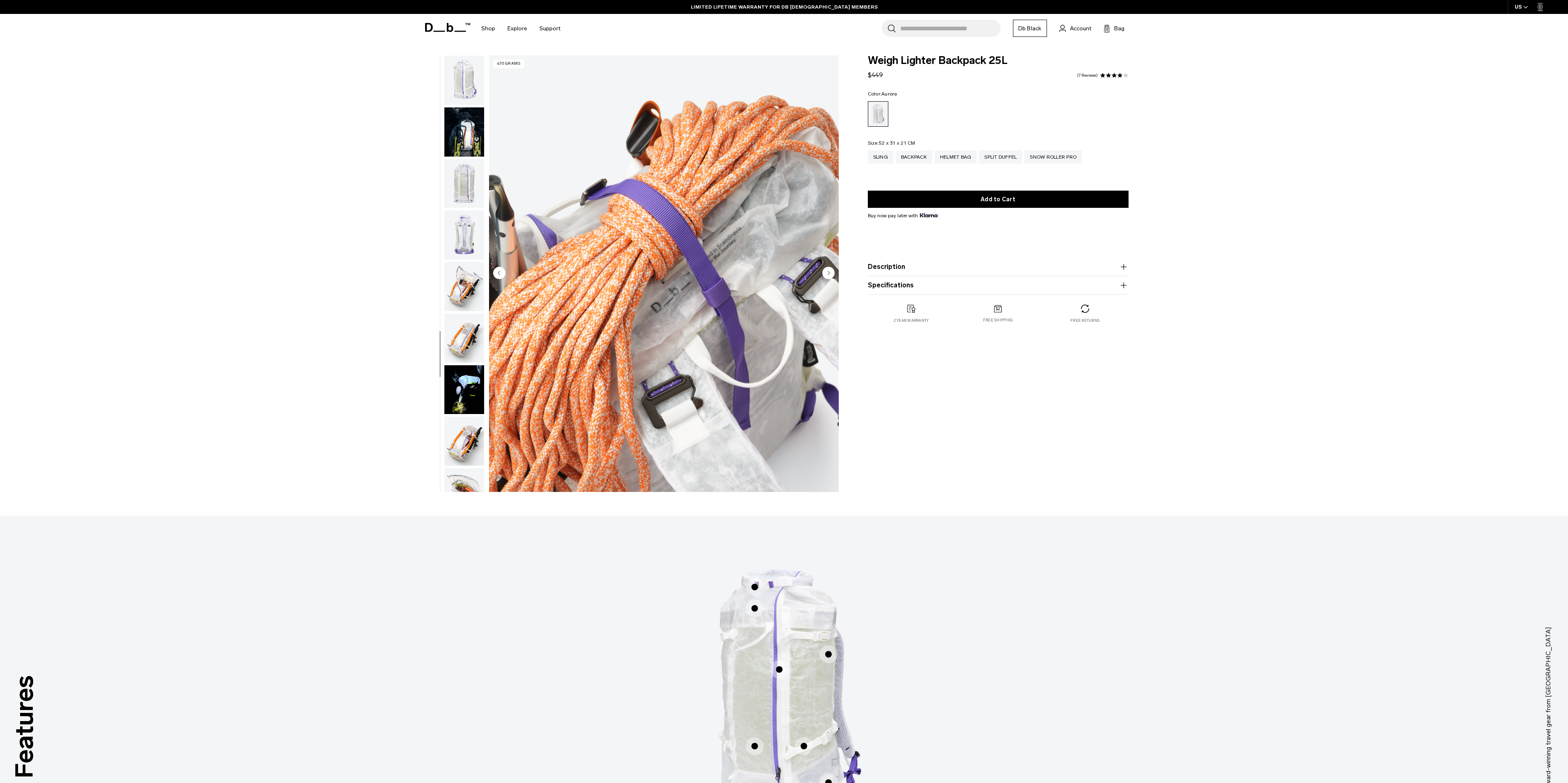
click at [458, 184] on img "button" at bounding box center [464, 184] width 40 height 49
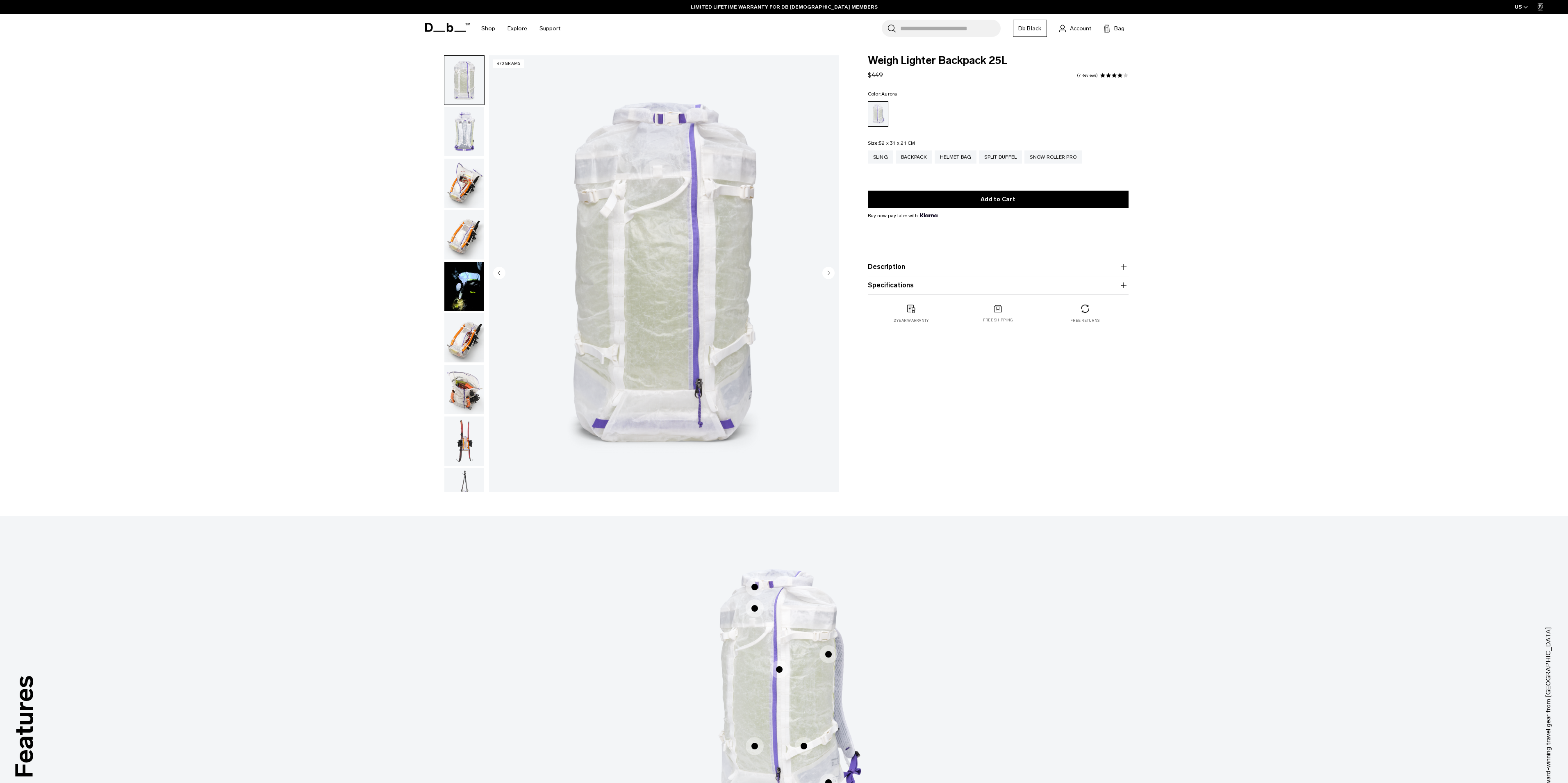
click at [468, 134] on img "button" at bounding box center [464, 131] width 40 height 49
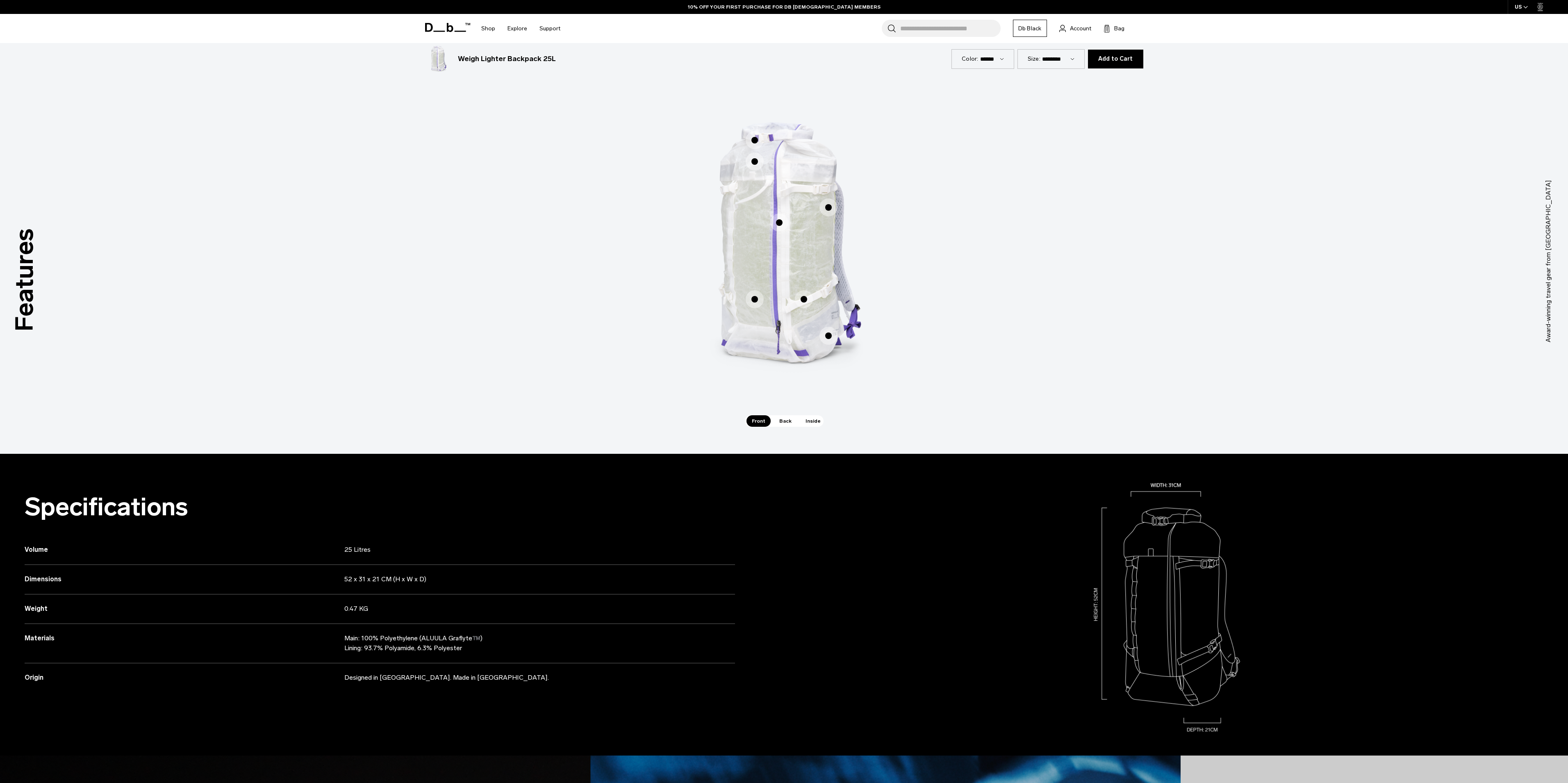
scroll to position [386, 0]
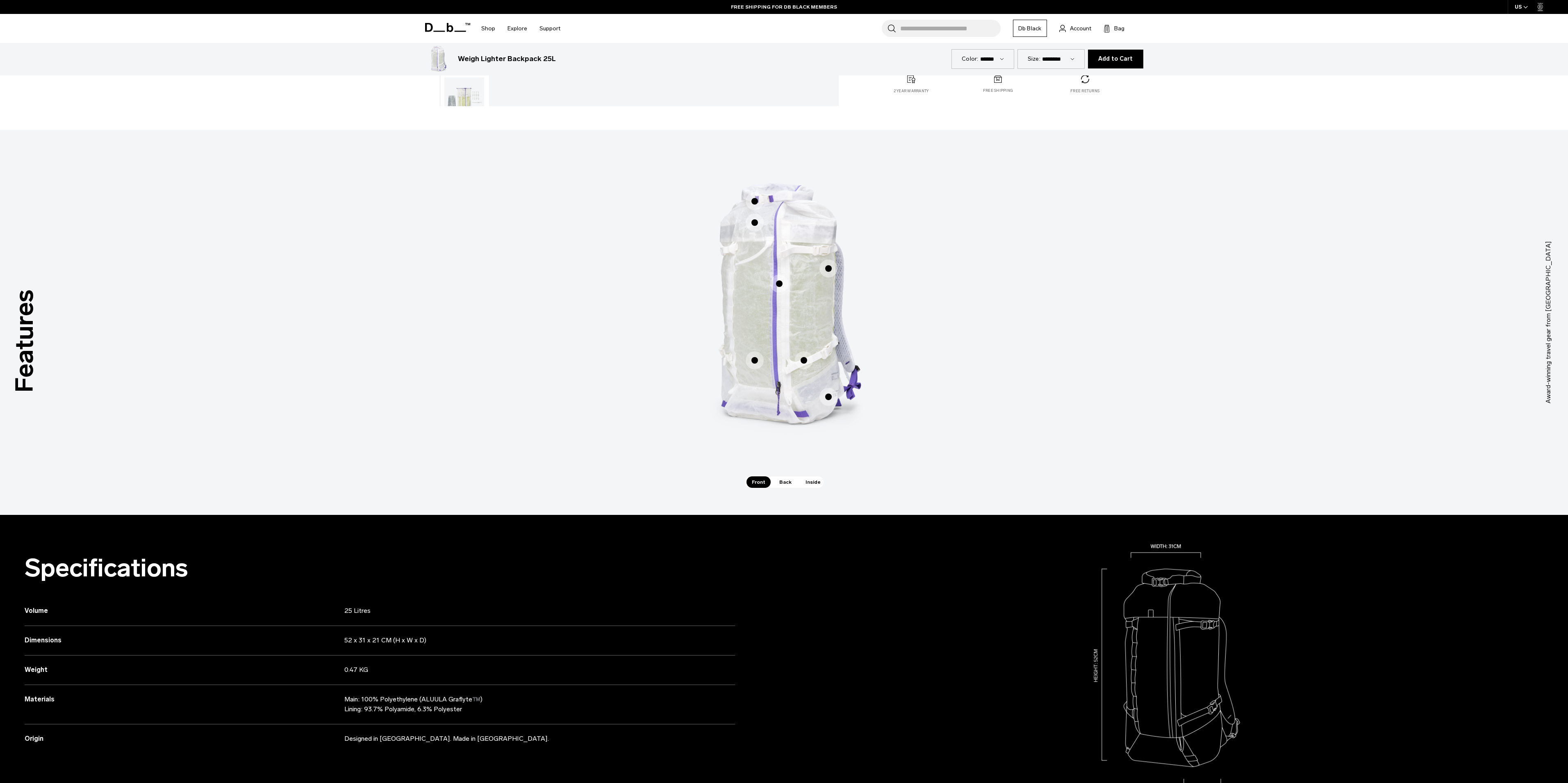
click at [828, 397] on span "1 / 3" at bounding box center [828, 396] width 18 height 18
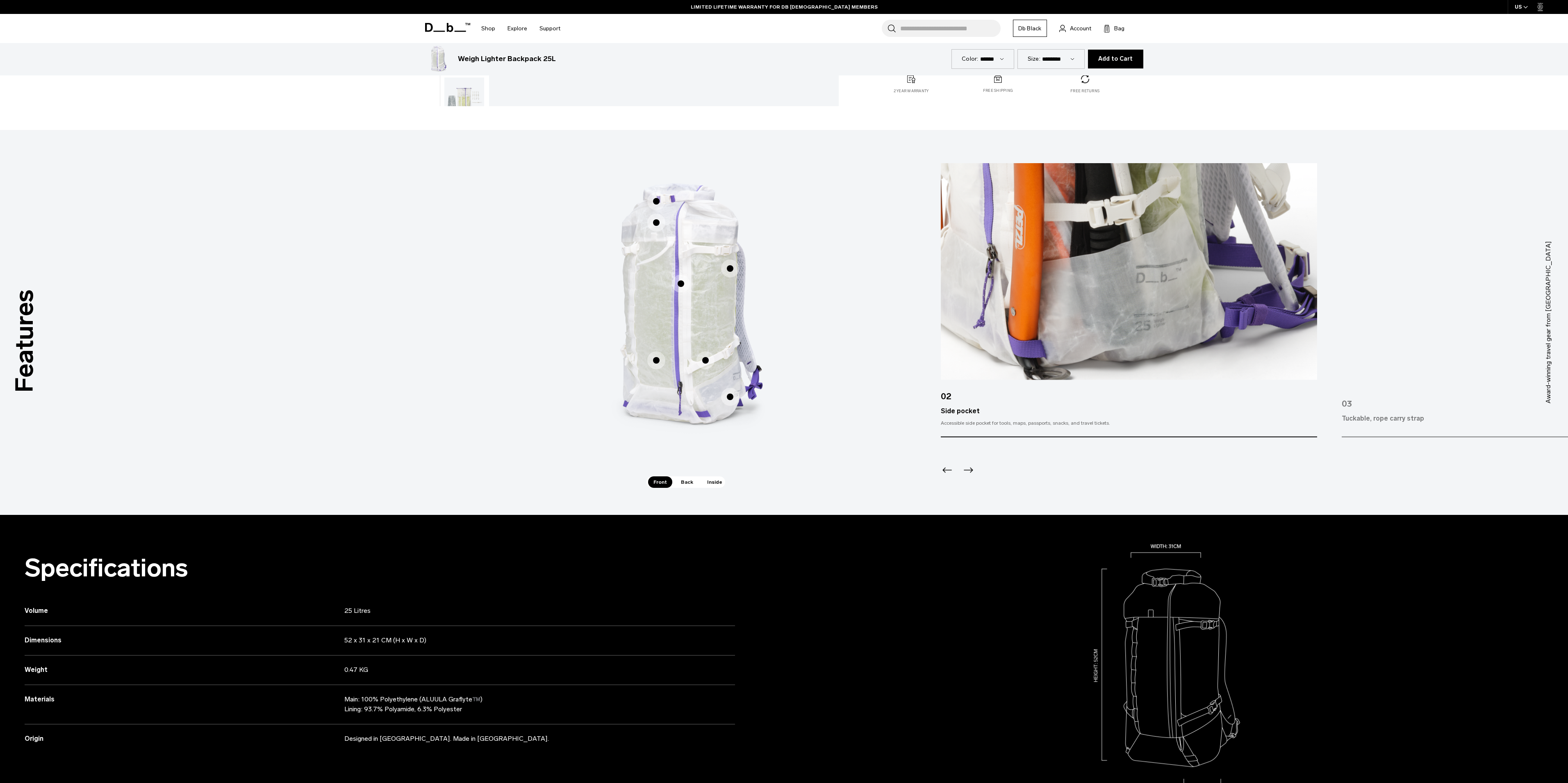
click at [706, 362] on span "1 / 3" at bounding box center [706, 360] width 18 height 18
click at [706, 360] on span "1 / 3" at bounding box center [706, 360] width 18 height 18
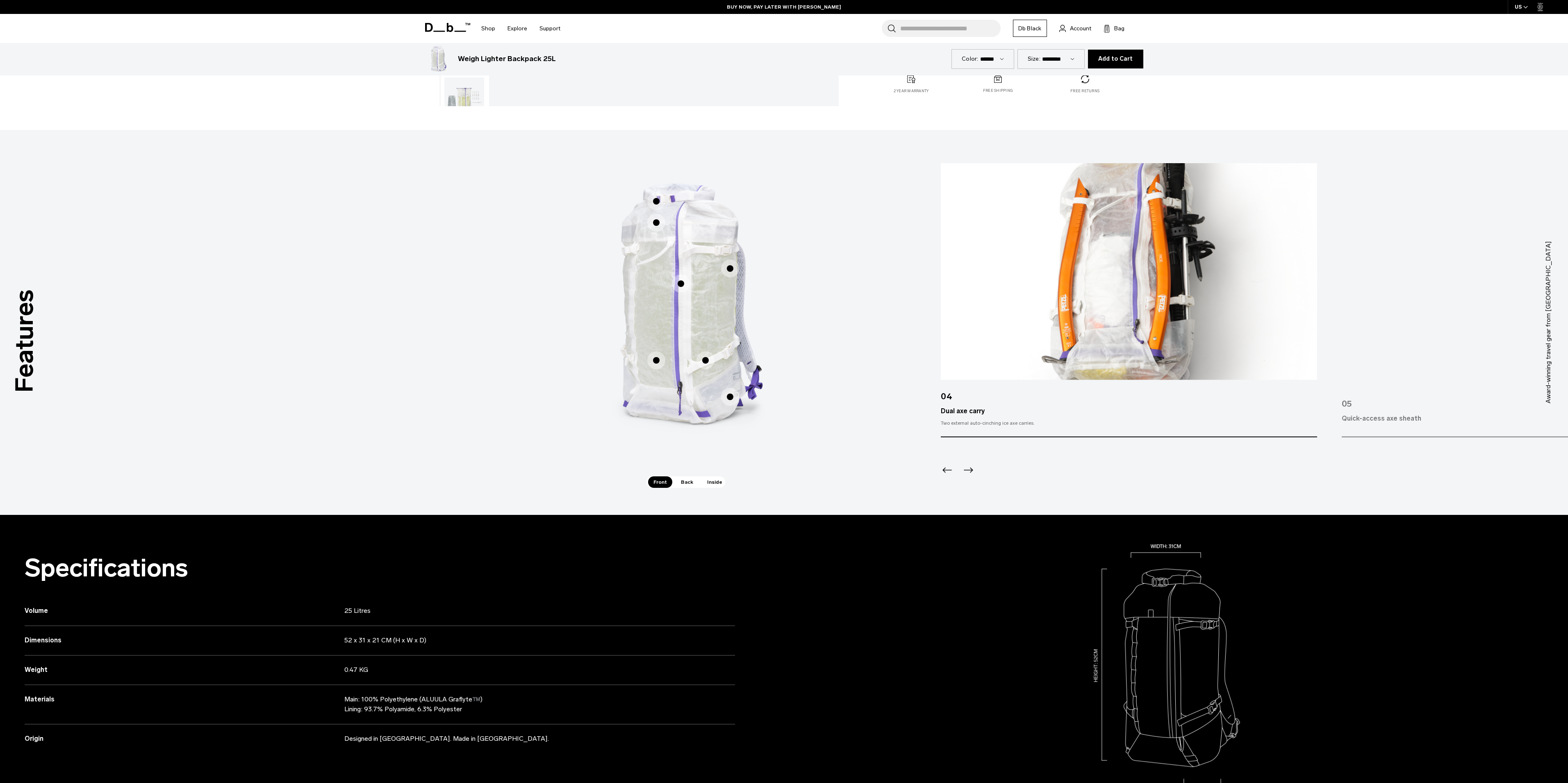
click at [655, 359] on span "1 / 3" at bounding box center [656, 360] width 18 height 18
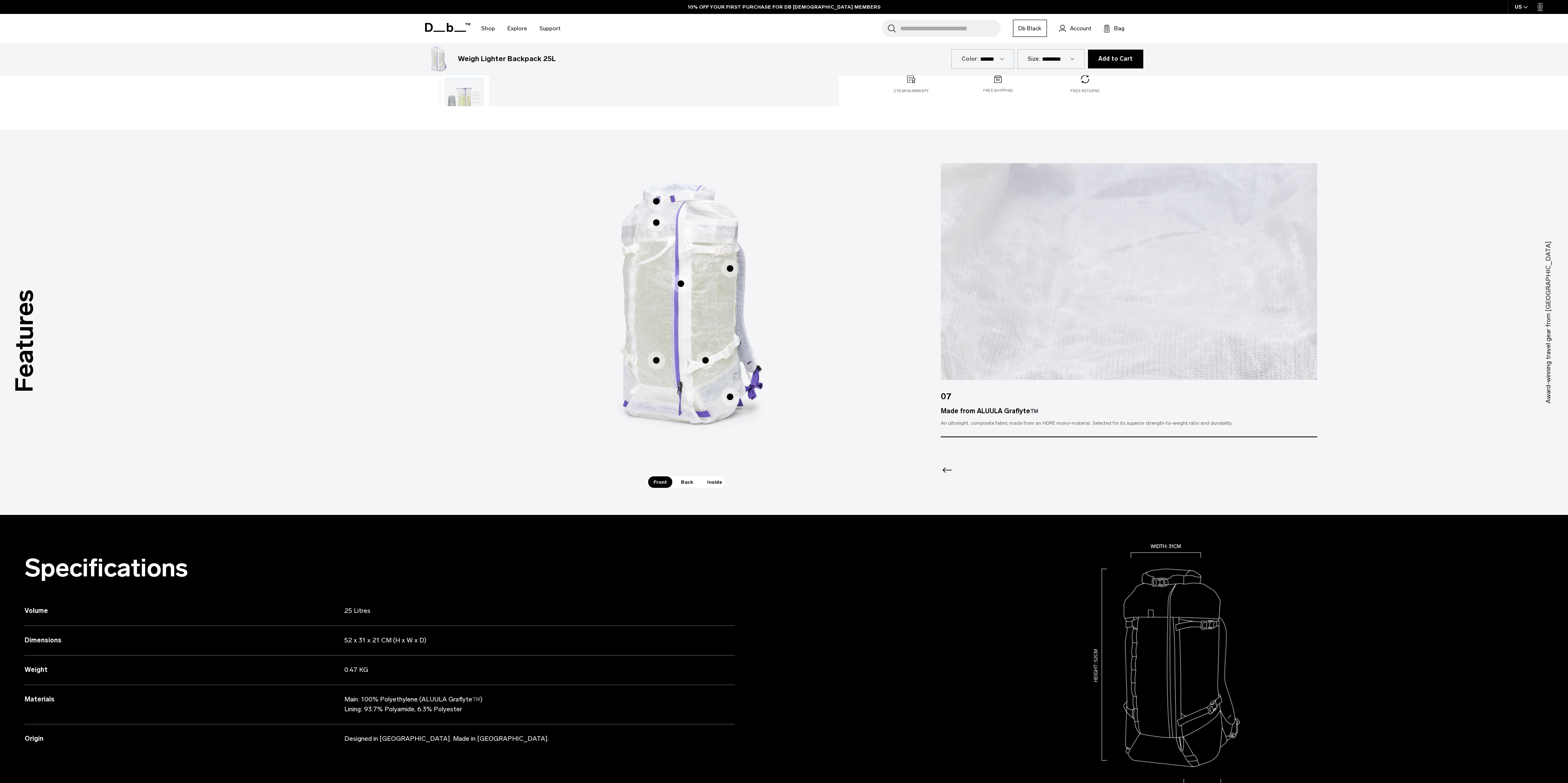
click at [680, 284] on span "1 / 3" at bounding box center [680, 283] width 18 height 18
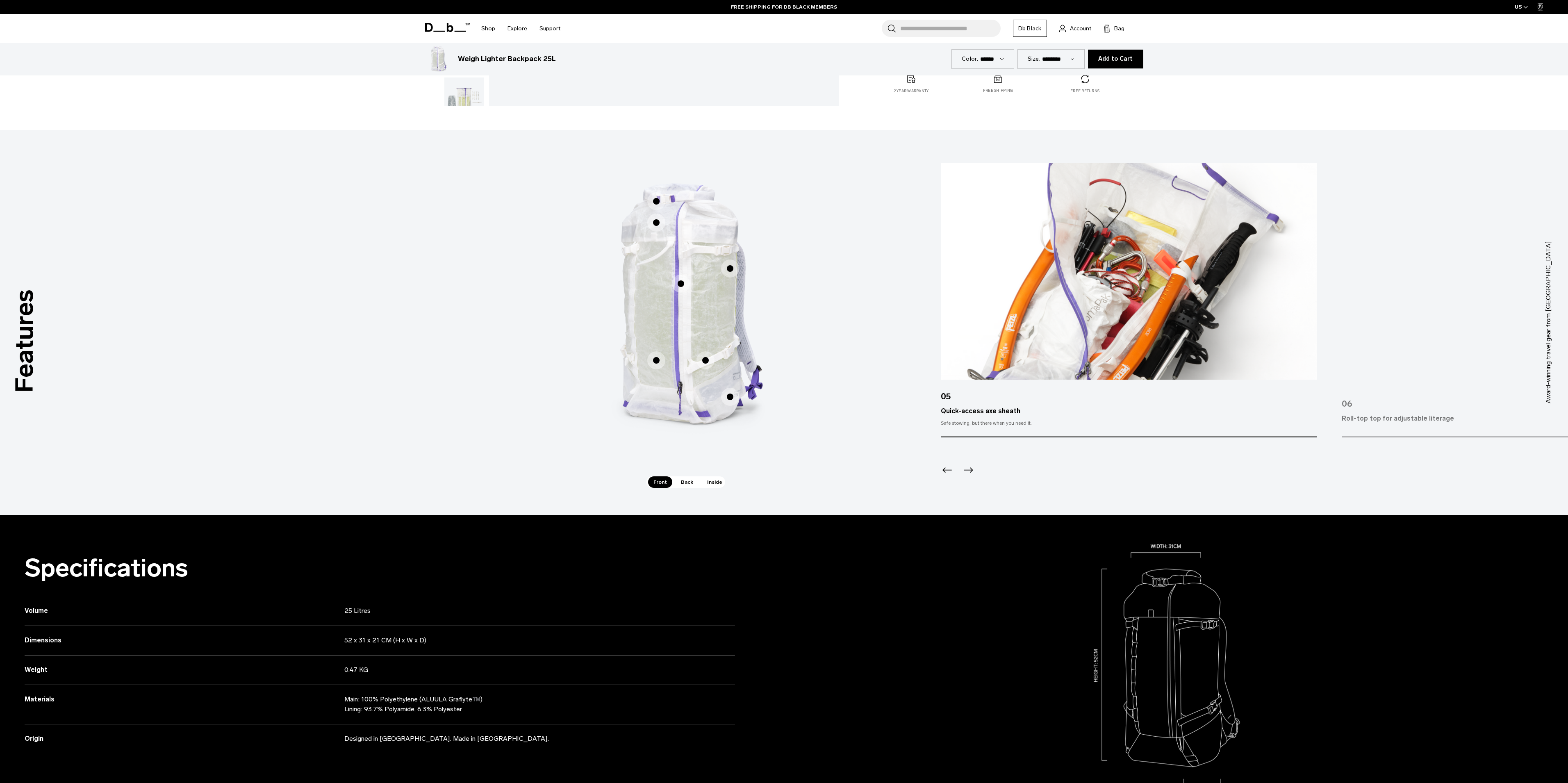
click at [729, 268] on span "1 / 3" at bounding box center [730, 268] width 18 height 18
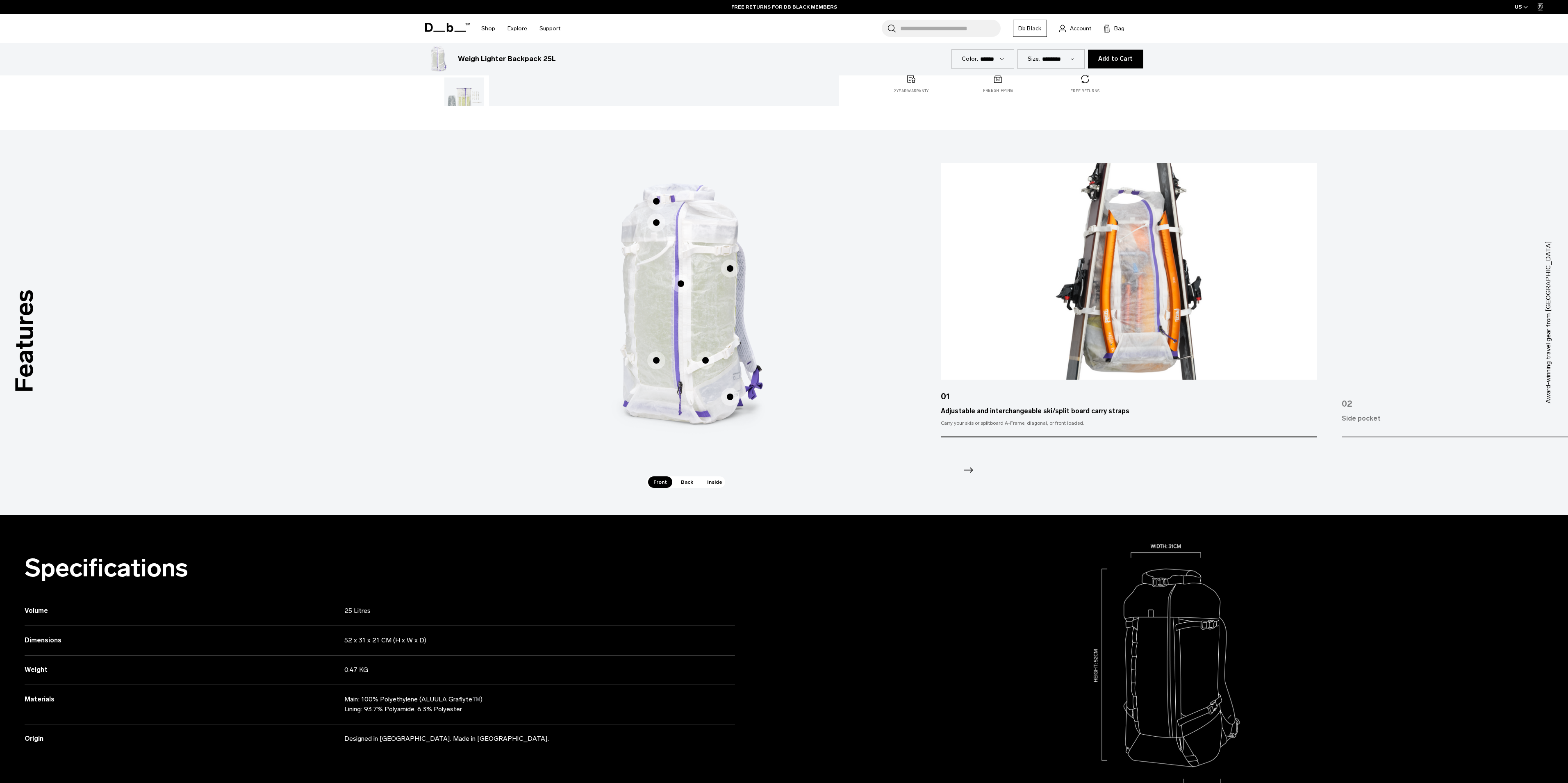
click at [657, 222] on span "1 / 3" at bounding box center [656, 222] width 18 height 18
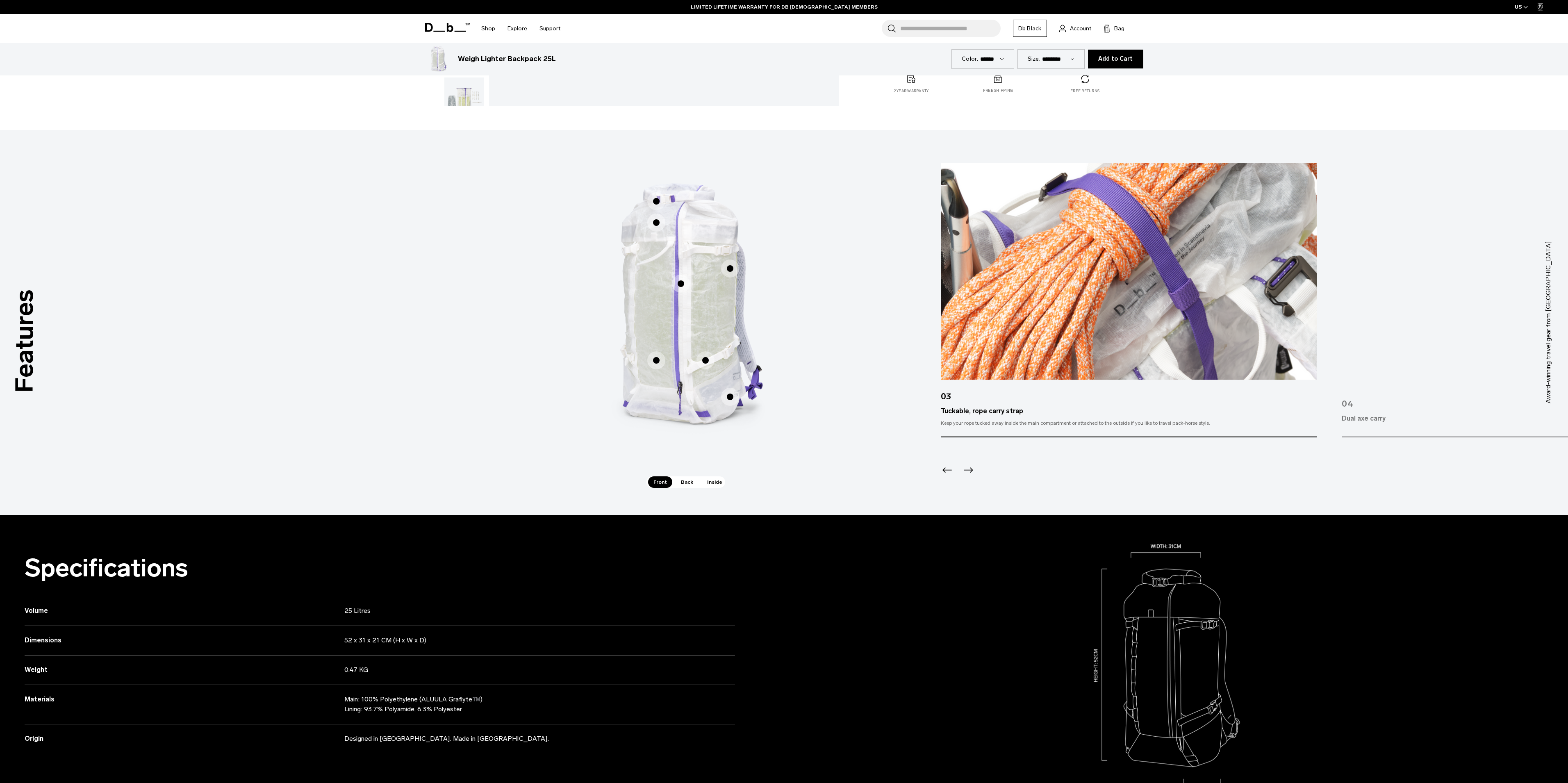
click at [656, 201] on span "1 / 3" at bounding box center [656, 201] width 18 height 18
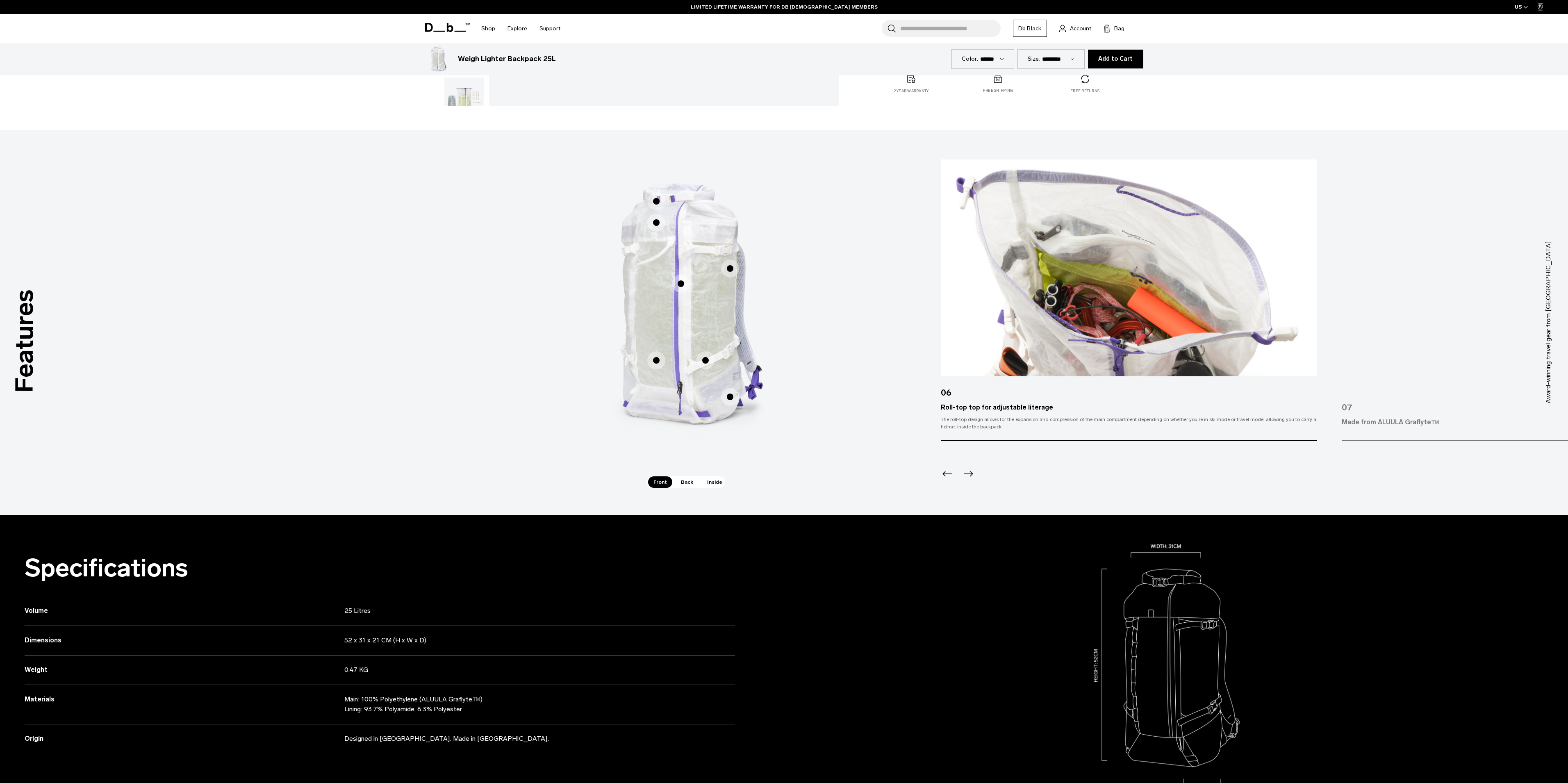
click at [682, 481] on span "Back" at bounding box center [687, 482] width 23 height 12
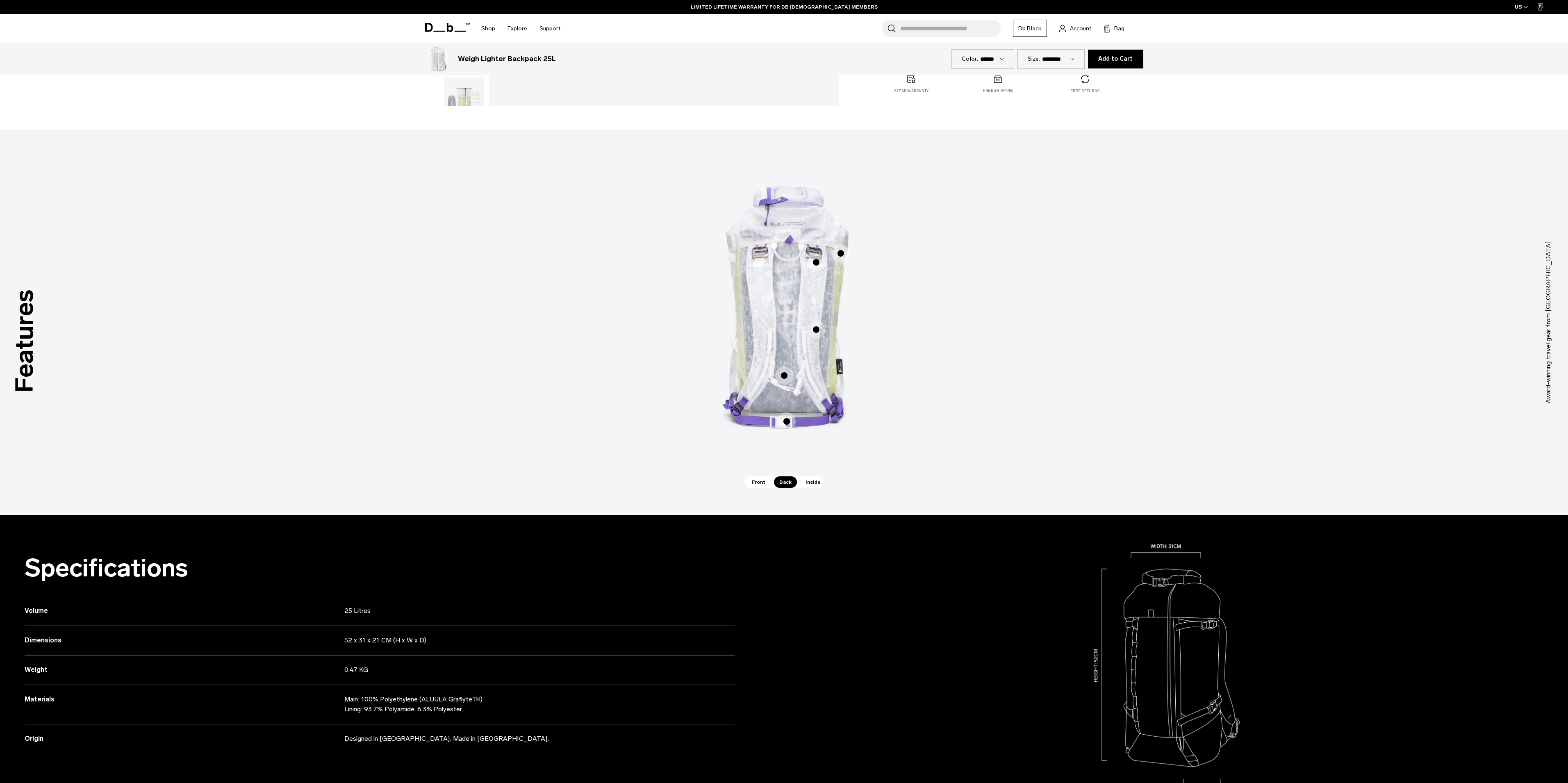
click at [787, 422] on span "2 / 3" at bounding box center [786, 421] width 18 height 18
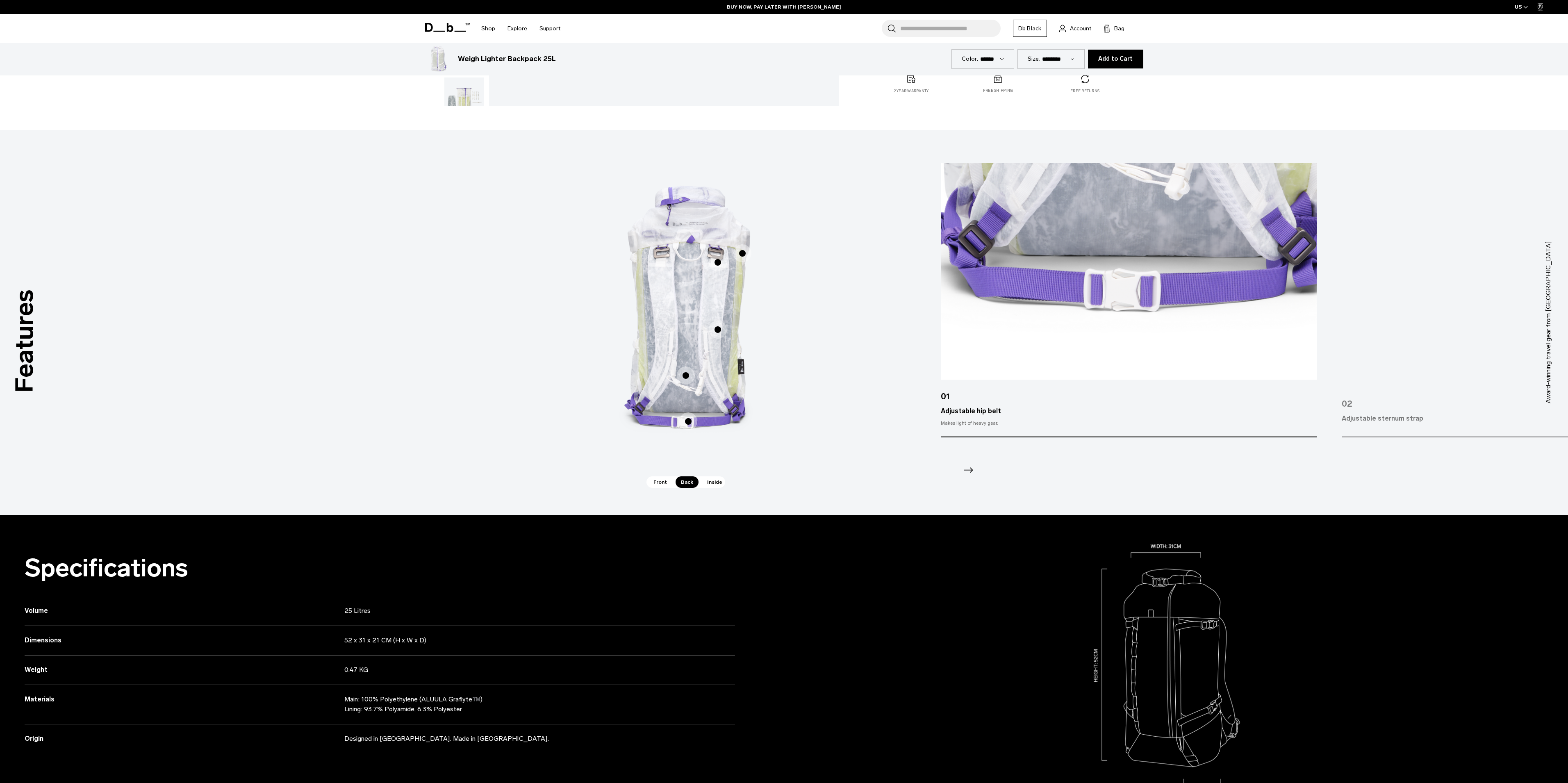
click at [681, 373] on span "2 / 3" at bounding box center [685, 375] width 18 height 18
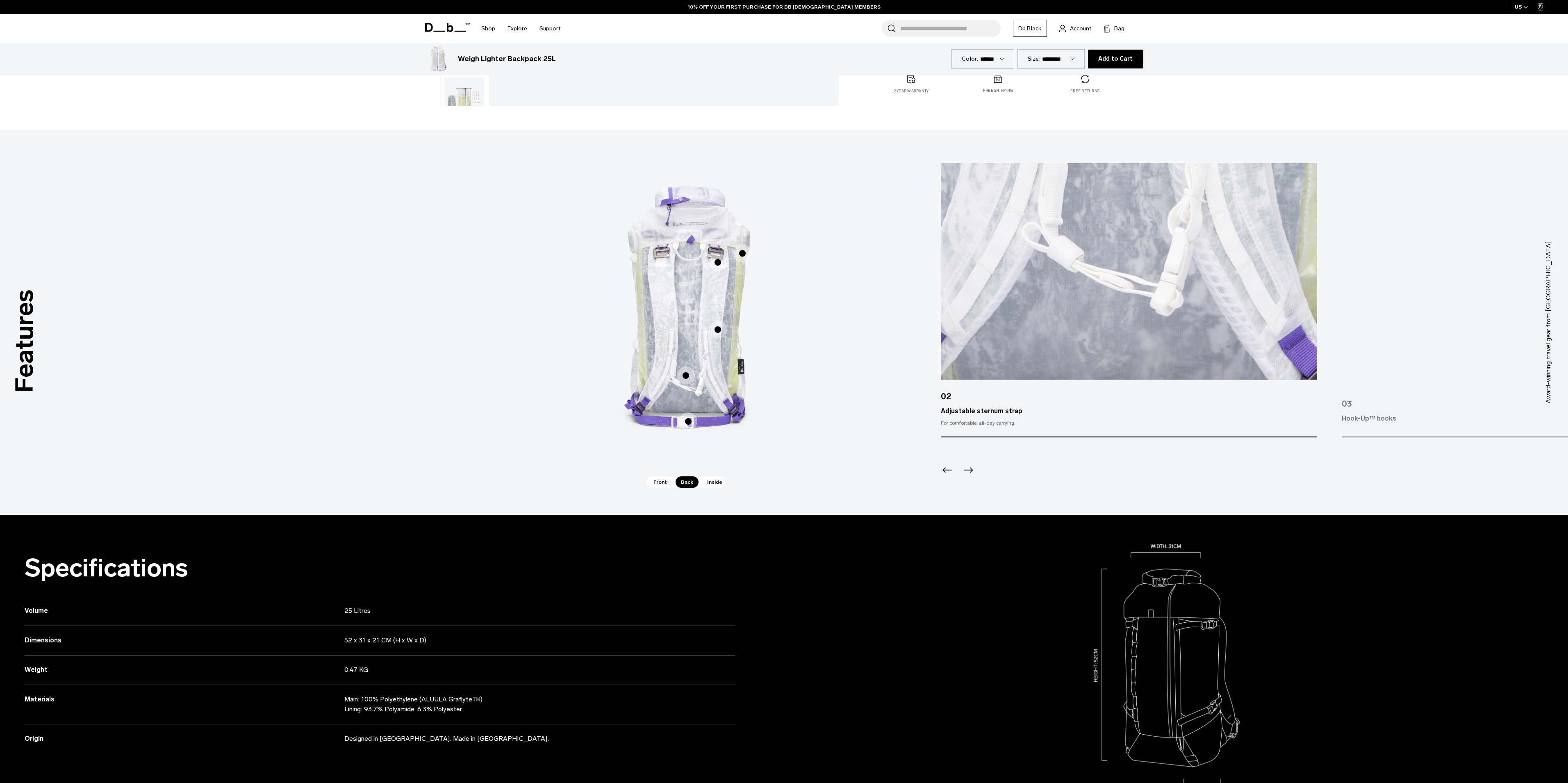
click at [718, 329] on span "2 / 3" at bounding box center [717, 330] width 18 height 18
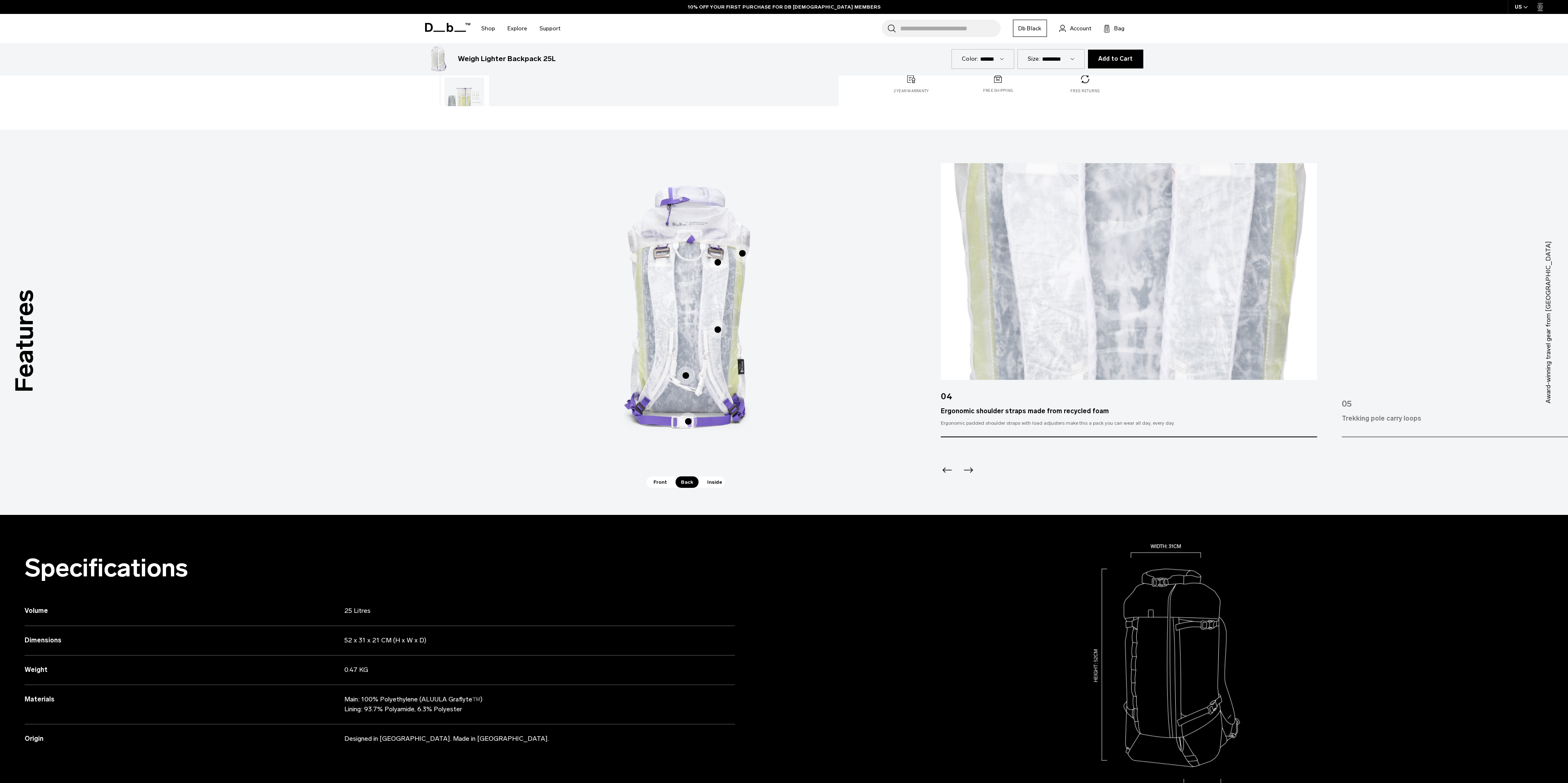
click at [720, 263] on span "2 / 3" at bounding box center [717, 262] width 18 height 18
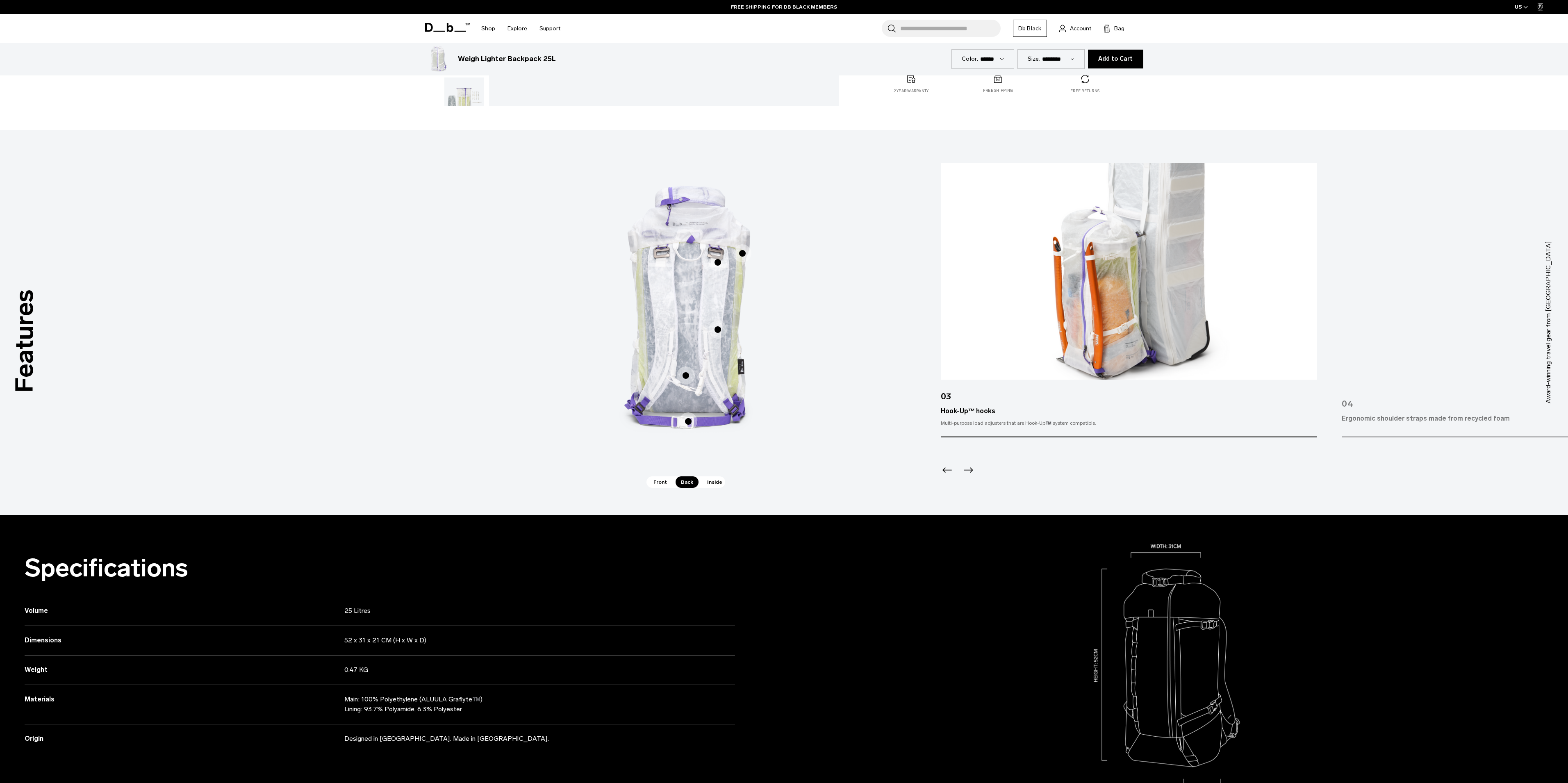
click at [742, 254] on span "2 / 3" at bounding box center [742, 253] width 18 height 18
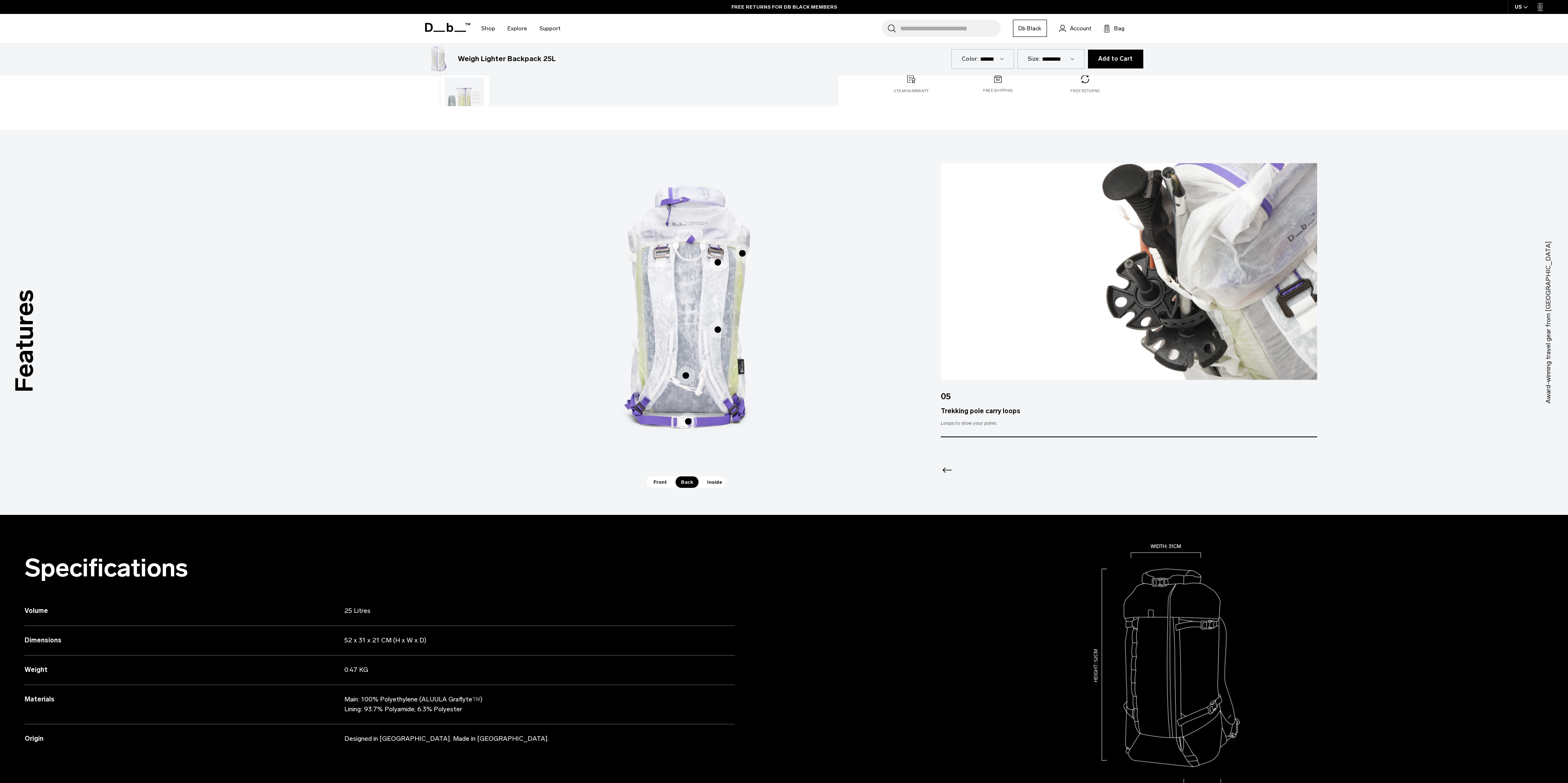
click at [713, 481] on span "Inside" at bounding box center [714, 482] width 26 height 12
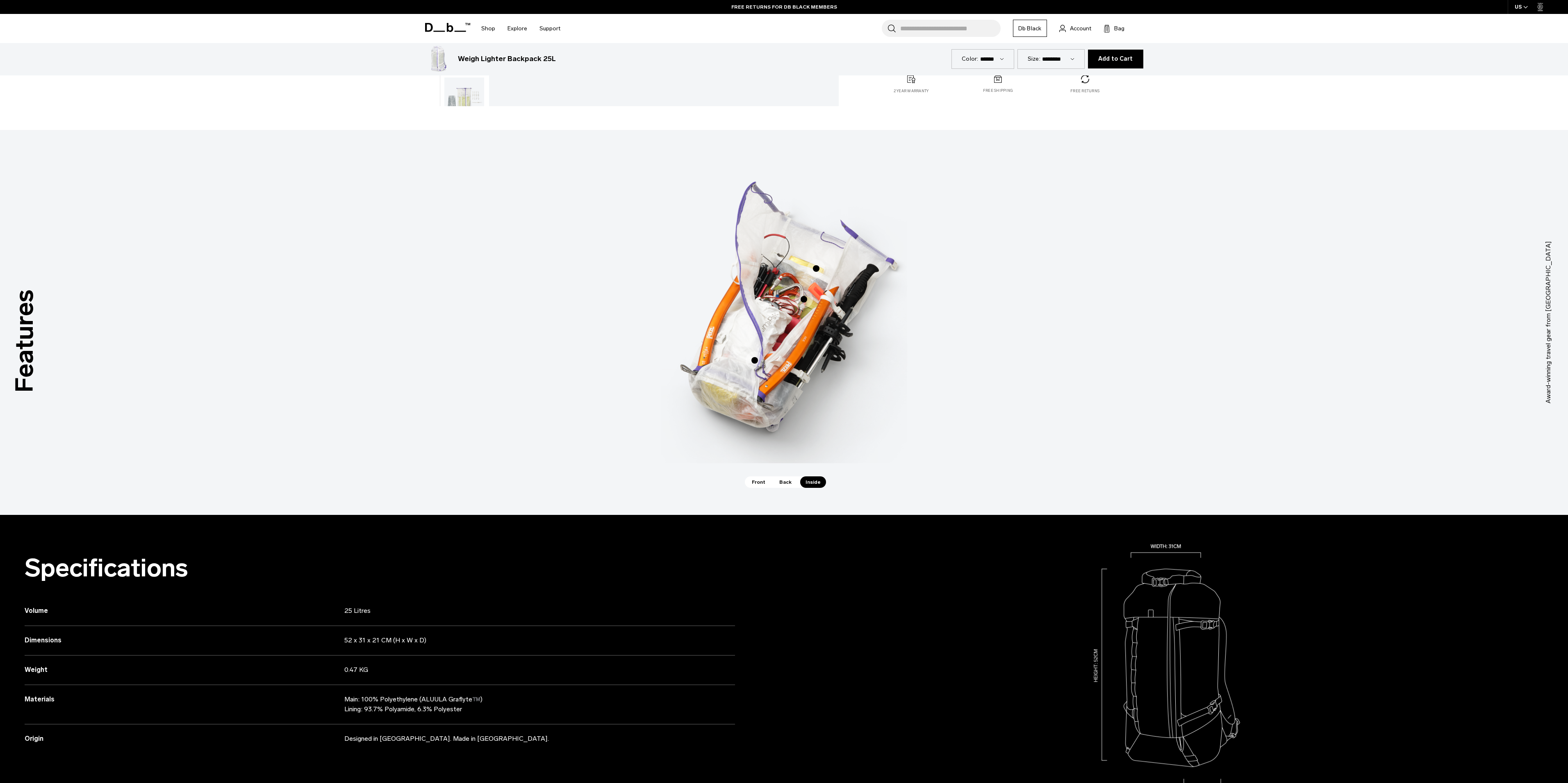
click at [753, 359] on span "3 / 3" at bounding box center [754, 360] width 18 height 18
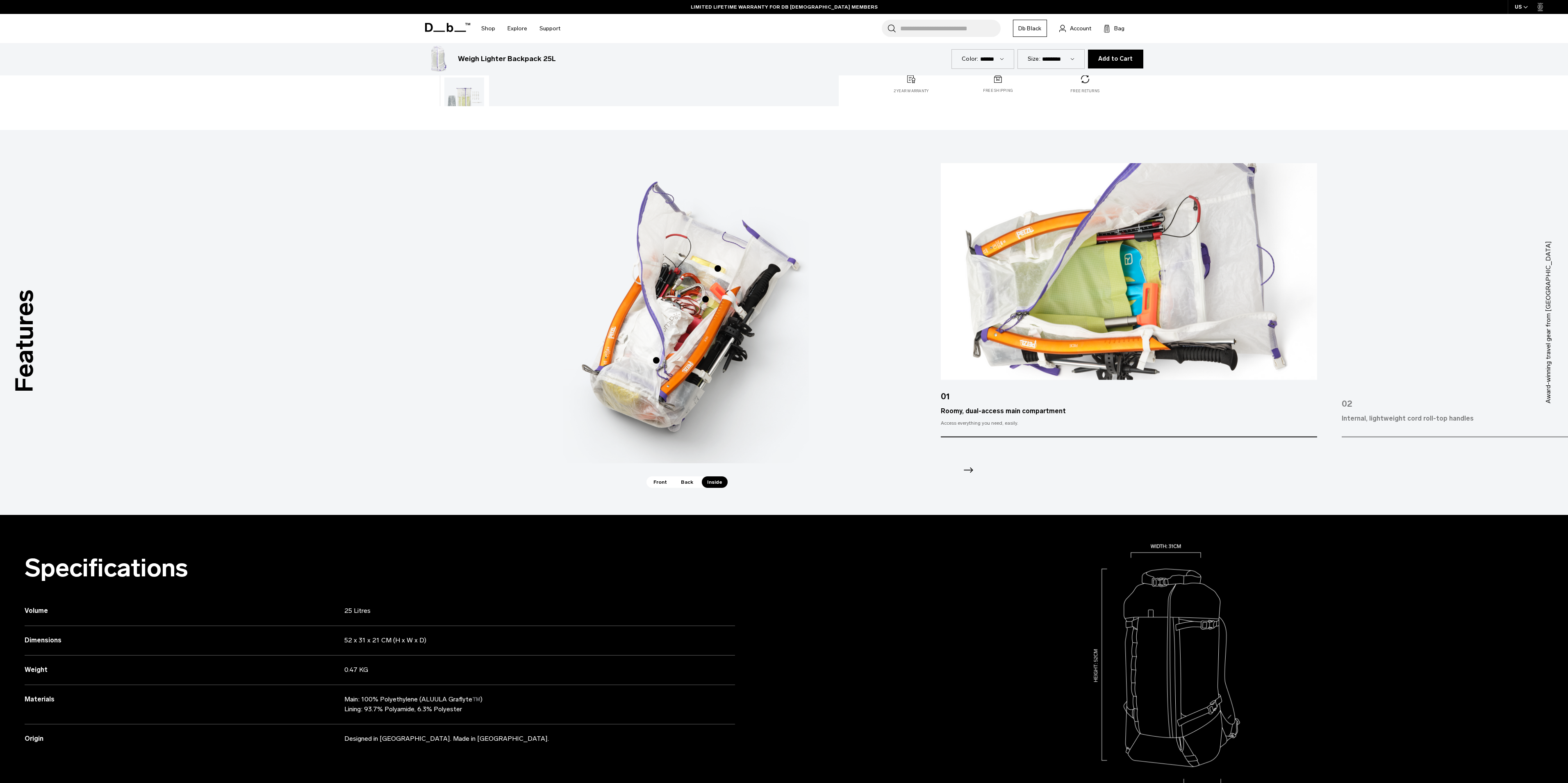
click at [706, 299] on span "3 / 3" at bounding box center [706, 299] width 18 height 18
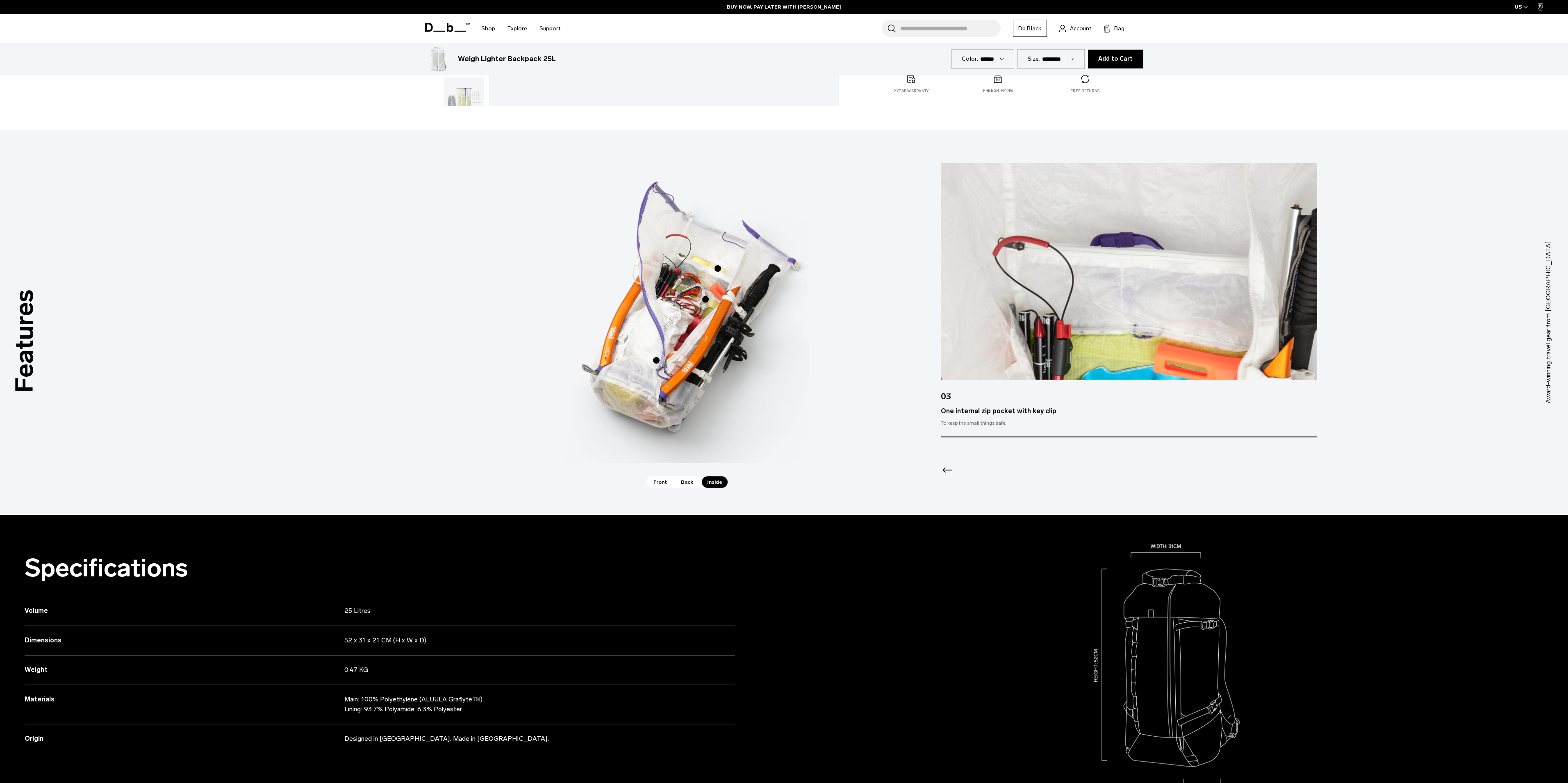
click at [716, 266] on span "3 / 3" at bounding box center [717, 268] width 18 height 18
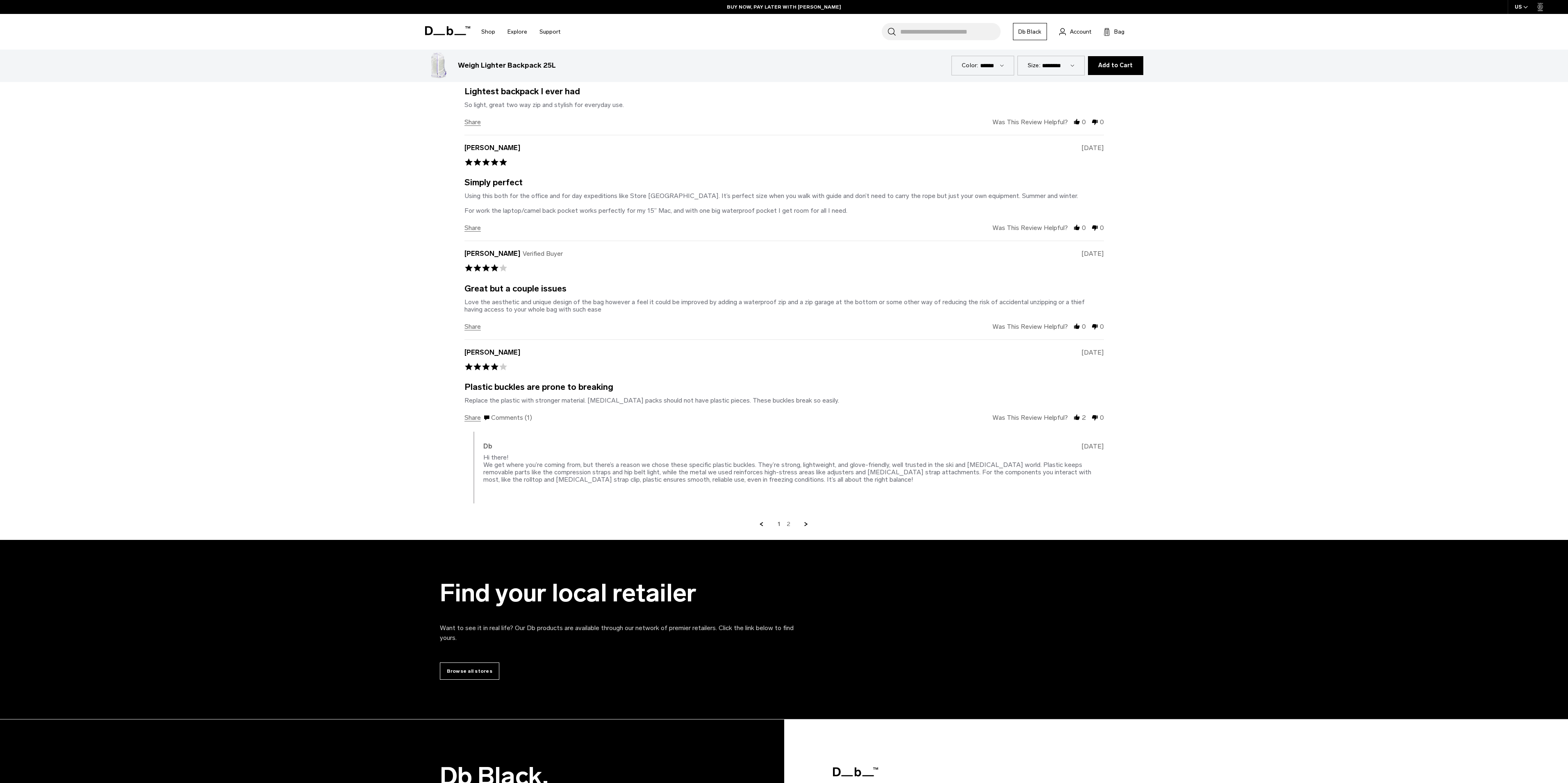
scroll to position [2362, 0]
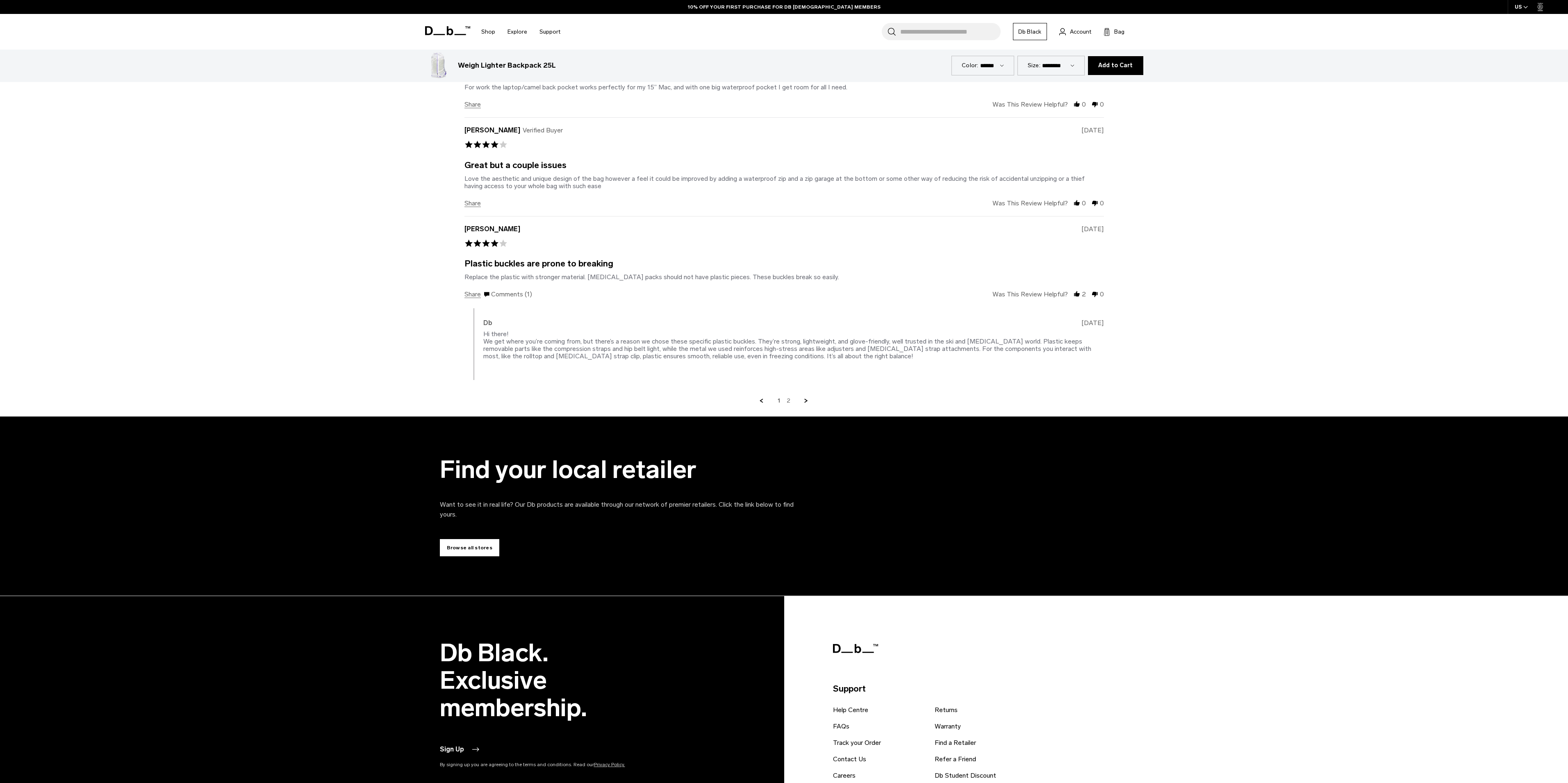
click at [474, 548] on link "Browse all stores" at bounding box center [470, 548] width 60 height 17
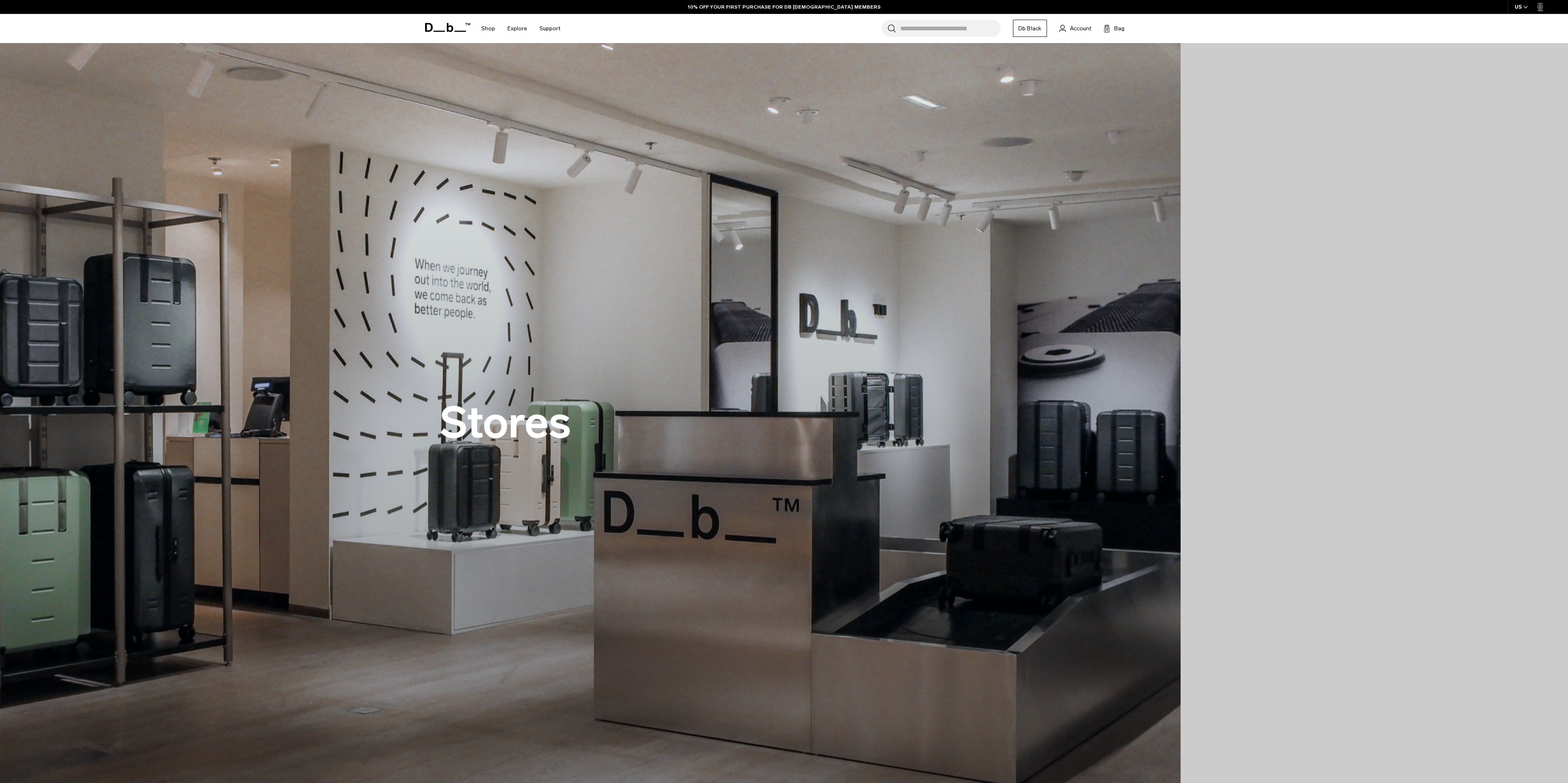
click at [521, 436] on h2 "Stores" at bounding box center [505, 422] width 131 height 43
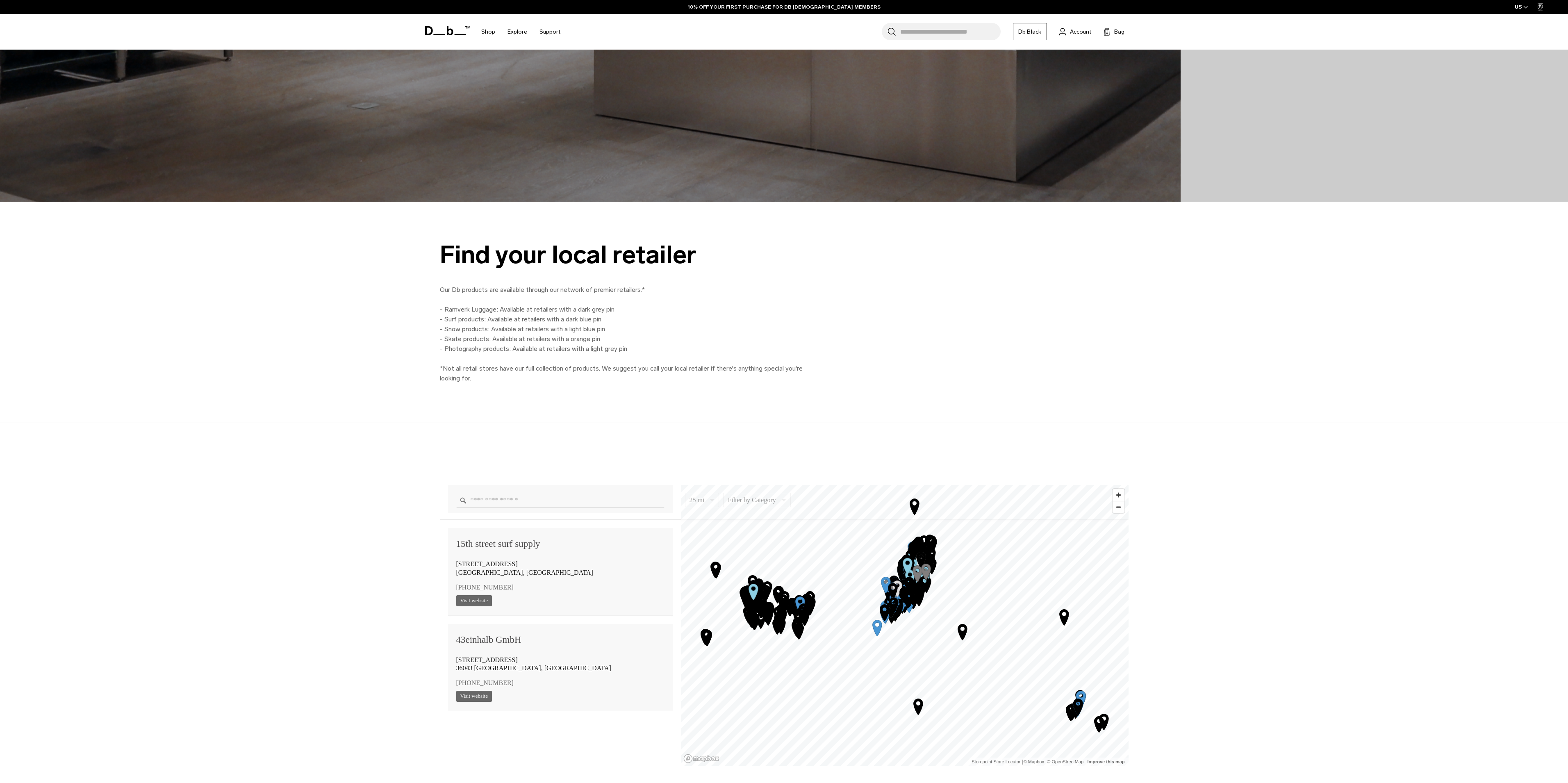
scroll to position [621, 0]
